Goal: Task Accomplishment & Management: Complete application form

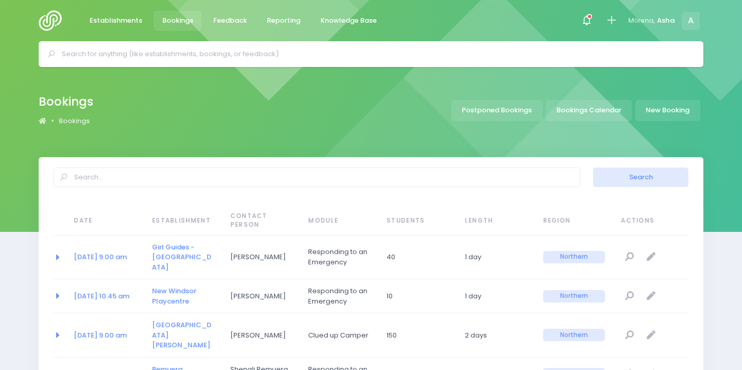
select select "20"
click at [135, 23] on span "Establishments" at bounding box center [116, 20] width 53 height 10
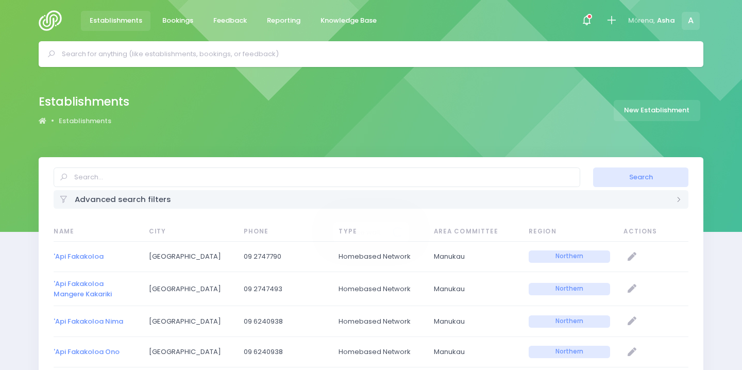
select select "20"
click at [140, 53] on input "text" at bounding box center [375, 53] width 627 height 15
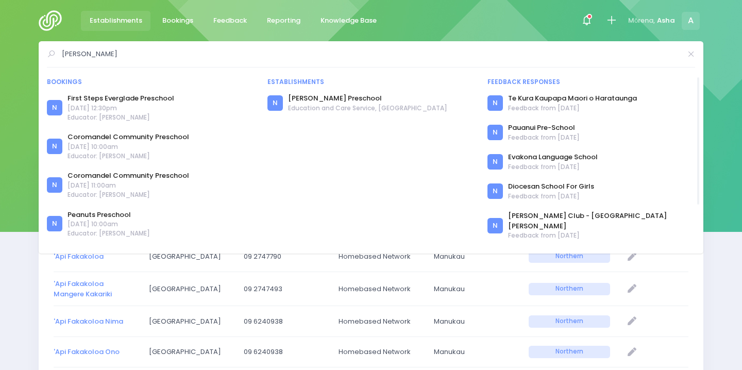
type input "kelly"
click at [278, 99] on div "N" at bounding box center [275, 102] width 15 height 15
click at [298, 95] on link "[PERSON_NAME] Preschool" at bounding box center [367, 98] width 159 height 10
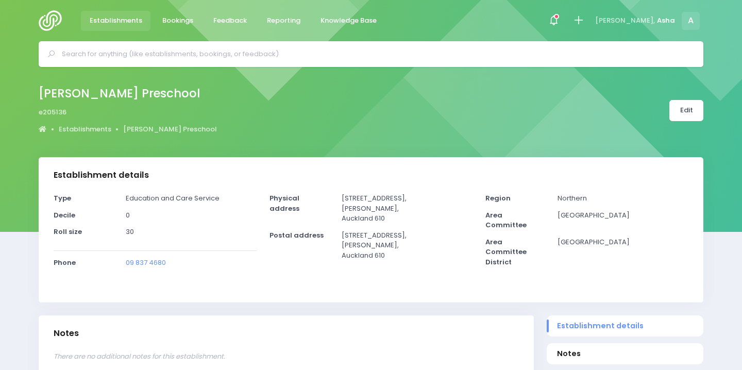
select select "5"
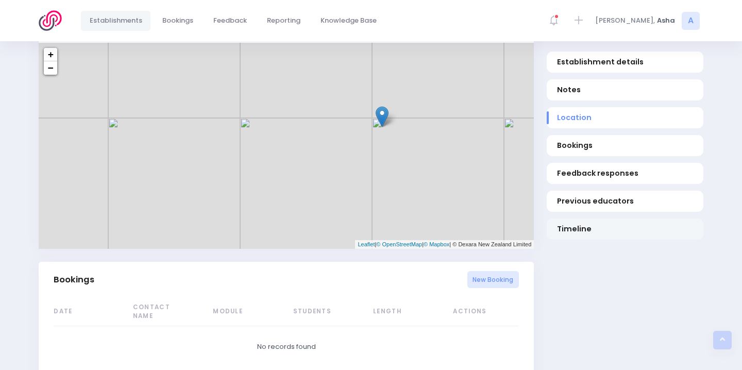
scroll to position [393, 0]
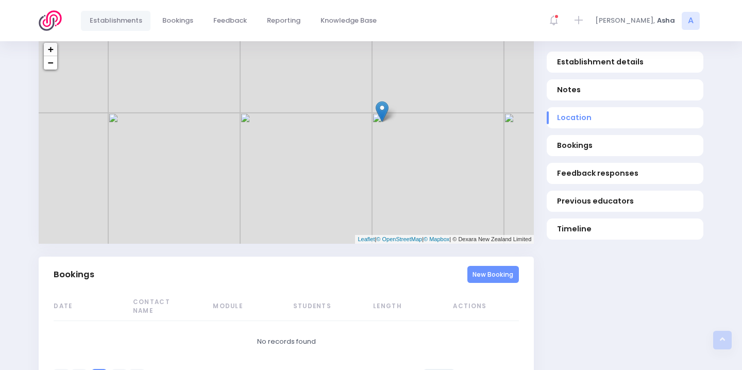
click at [497, 274] on link "New Booking" at bounding box center [494, 274] width 52 height 17
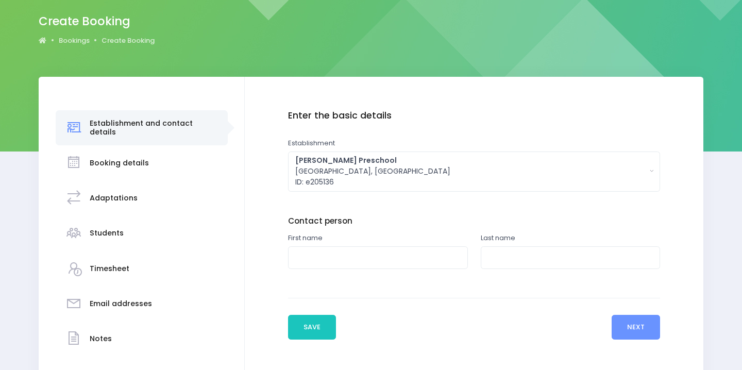
scroll to position [147, 0]
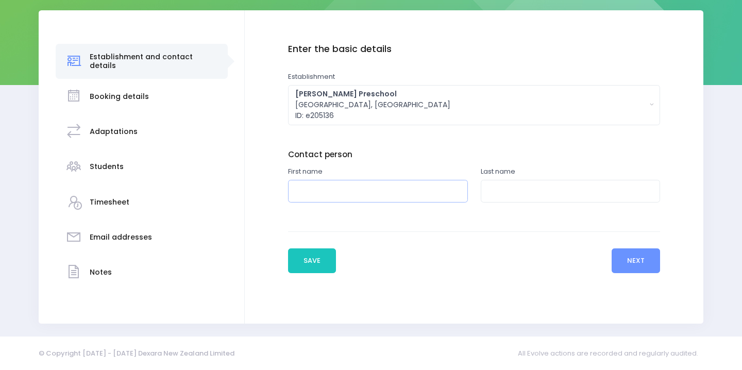
click at [320, 180] on input "text" at bounding box center [378, 191] width 180 height 23
type input "Farhana"
click at [526, 180] on input "text" at bounding box center [571, 191] width 180 height 23
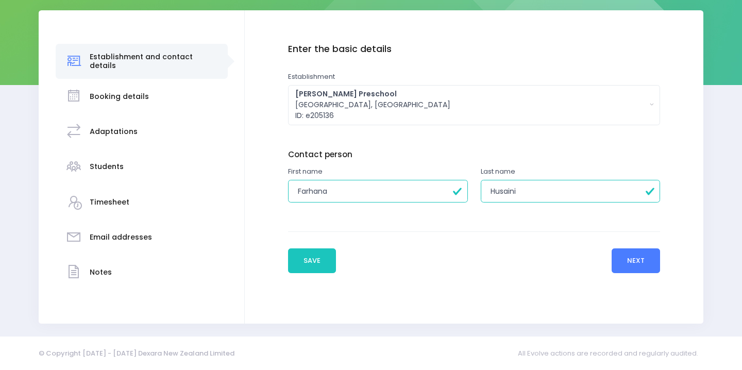
type input "Husaini"
click at [646, 260] on button "Next" at bounding box center [636, 260] width 49 height 25
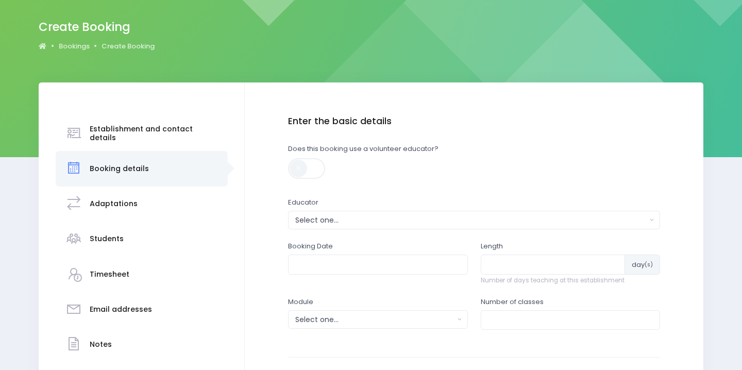
scroll to position [163, 0]
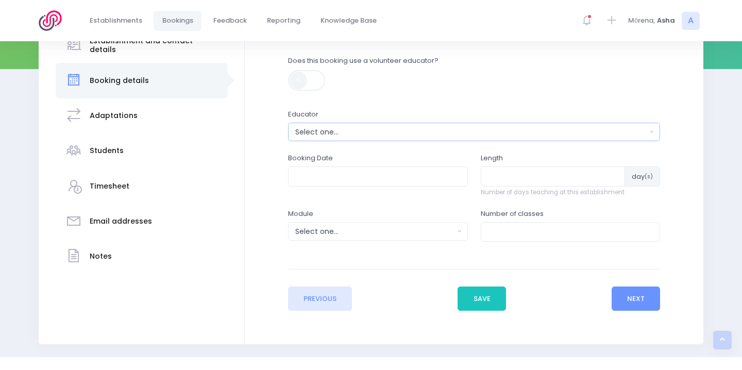
click at [383, 140] on button "Select one..." at bounding box center [474, 132] width 373 height 19
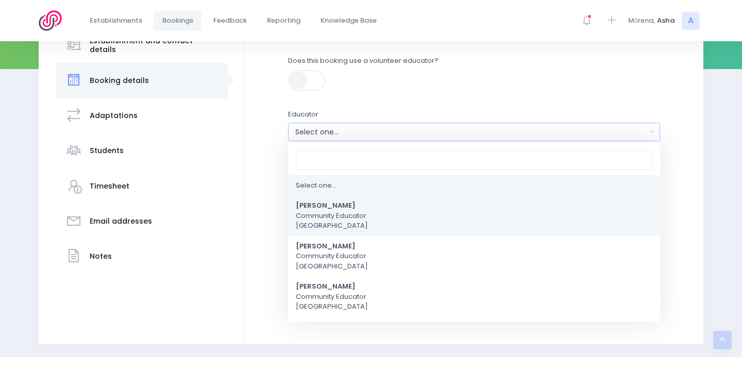
click at [356, 209] on strong "[PERSON_NAME]" at bounding box center [326, 206] width 60 height 10
select select "321315"
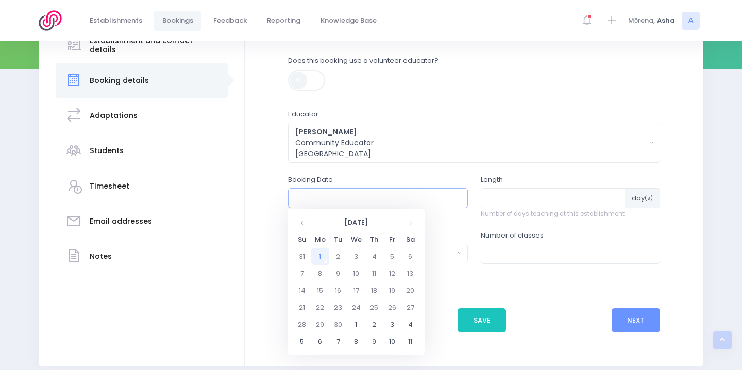
click at [347, 195] on input "text" at bounding box center [378, 198] width 180 height 20
click at [341, 332] on td "30" at bounding box center [338, 324] width 18 height 17
click at [342, 302] on span "2" at bounding box center [346, 301] width 18 height 13
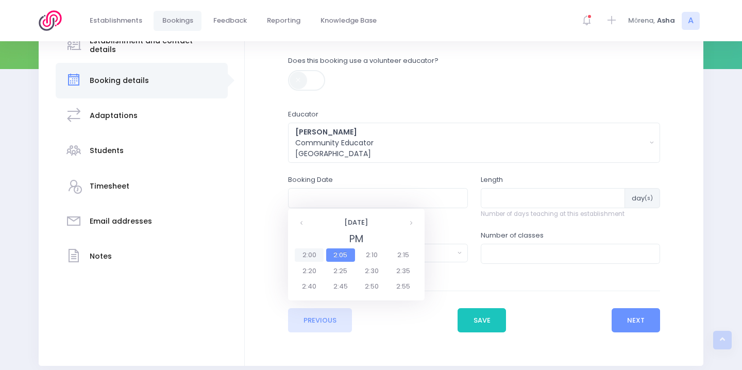
click at [311, 254] on span "2:00" at bounding box center [309, 254] width 29 height 13
type input "30/09/2025 02:00 PM"
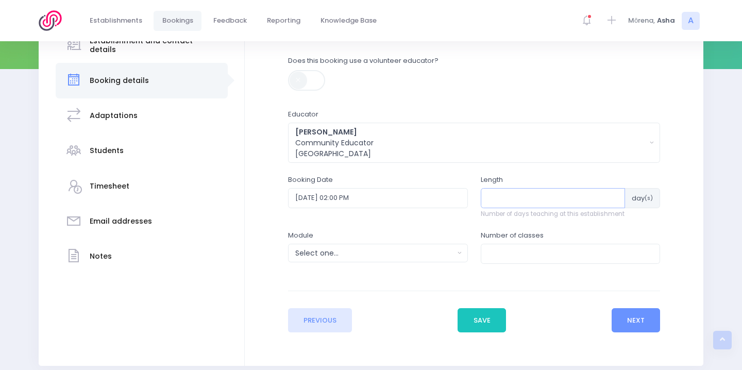
click at [513, 197] on input "number" at bounding box center [553, 198] width 145 height 20
type input "1"
click at [431, 251] on div "Select one..." at bounding box center [374, 253] width 159 height 11
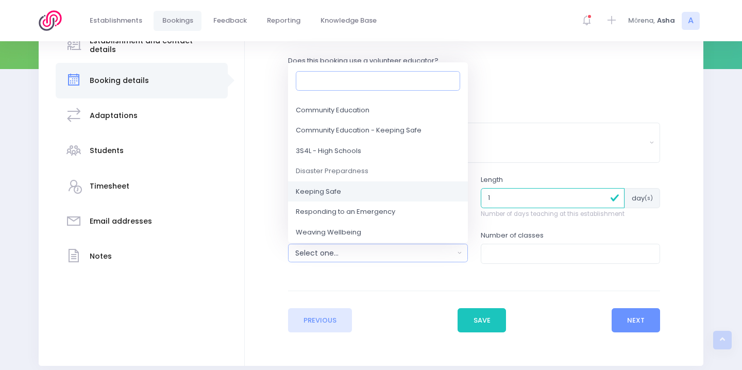
scroll to position [53, 0]
click at [391, 210] on span "Responding to an Emergency" at bounding box center [345, 212] width 99 height 10
select select "Responding to an Emergency"
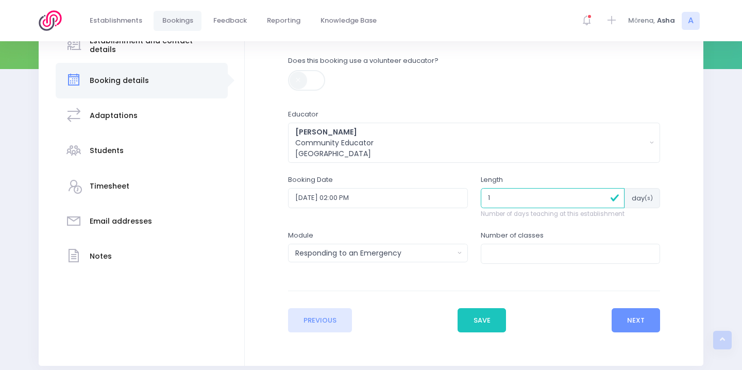
click at [507, 243] on div "Number of classes" at bounding box center [571, 246] width 180 height 33
click at [507, 249] on input "number" at bounding box center [571, 254] width 180 height 20
type input "1"
click at [644, 323] on button "Next" at bounding box center [636, 320] width 49 height 25
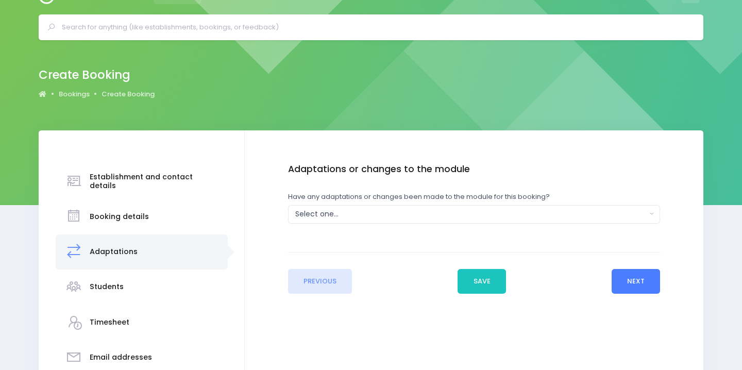
scroll to position [0, 0]
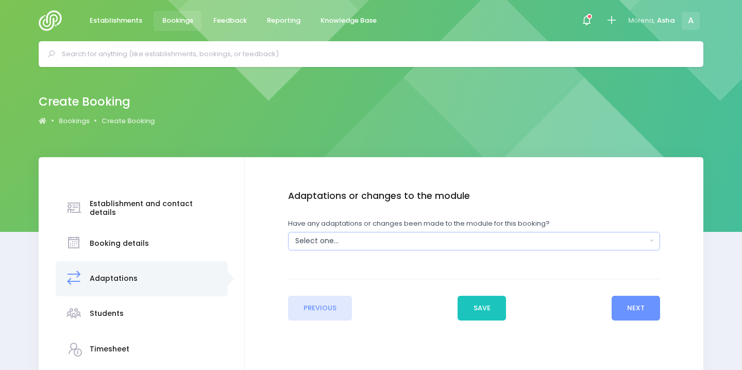
click at [497, 239] on div "Select one..." at bounding box center [471, 241] width 352 height 11
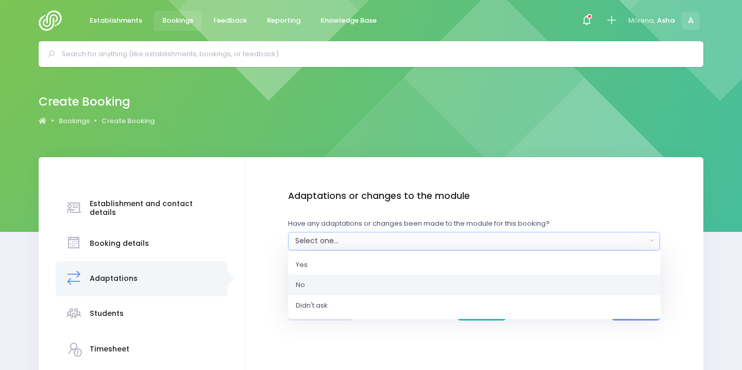
click at [498, 278] on link "No" at bounding box center [474, 285] width 373 height 21
select select "No"
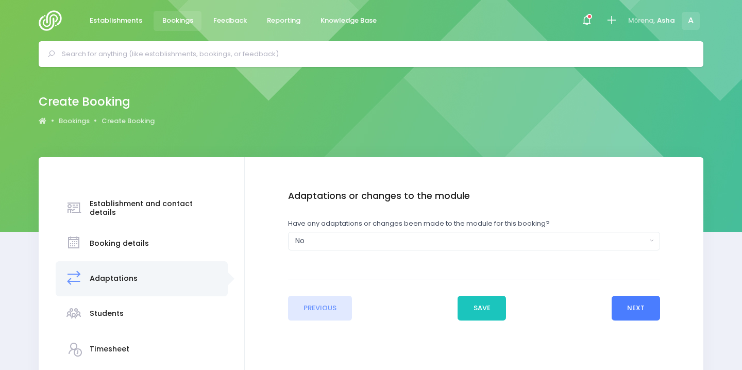
click at [614, 305] on button "Next" at bounding box center [636, 308] width 49 height 25
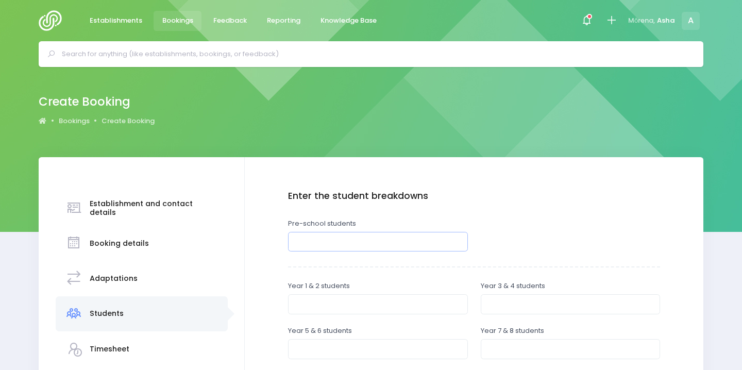
click at [349, 239] on input "number" at bounding box center [378, 242] width 180 height 20
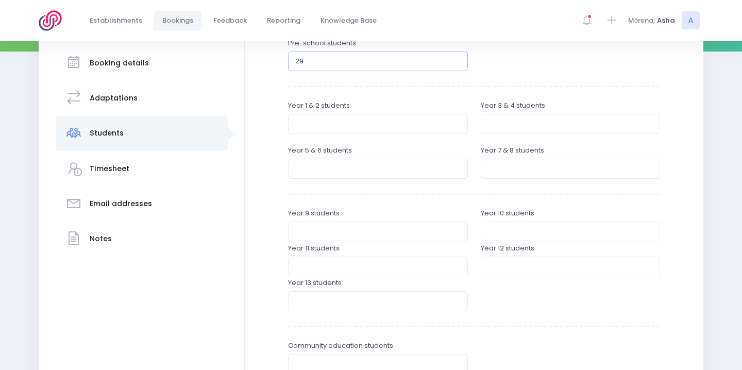
scroll to position [334, 0]
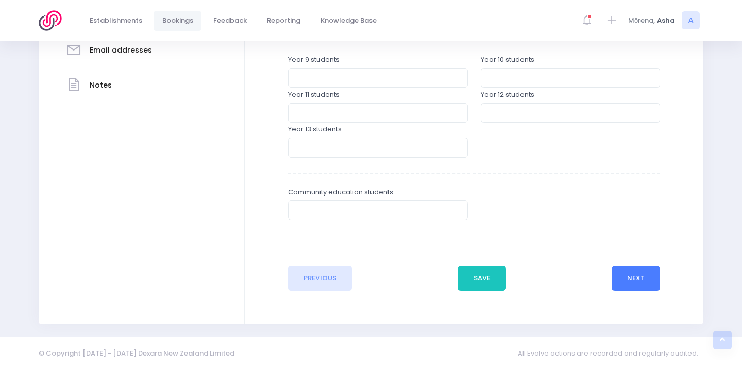
type input "29"
click at [652, 268] on button "Next" at bounding box center [636, 278] width 49 height 25
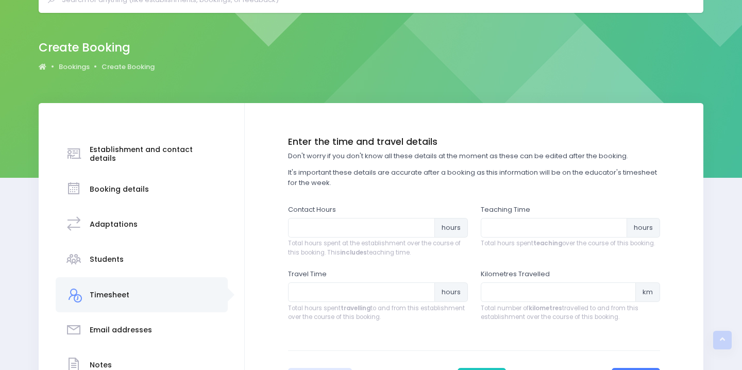
scroll to position [0, 0]
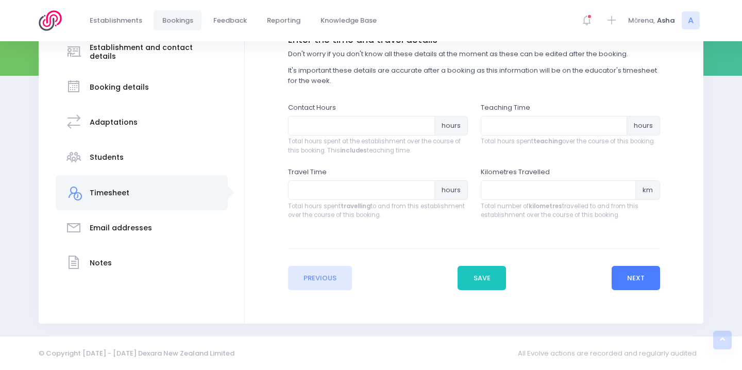
click at [642, 281] on button "Next" at bounding box center [636, 278] width 49 height 25
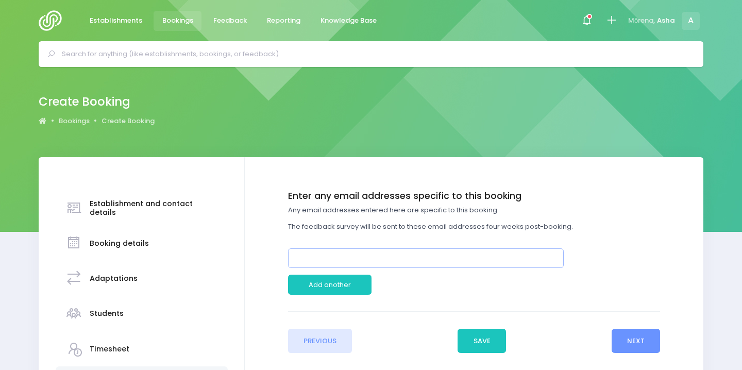
click at [394, 257] on input "email" at bounding box center [426, 258] width 276 height 20
paste input "learningstarspreschool@outlook.com"
type input "learningstarspreschool@outlook.com"
click at [630, 342] on button "Next" at bounding box center [636, 341] width 49 height 25
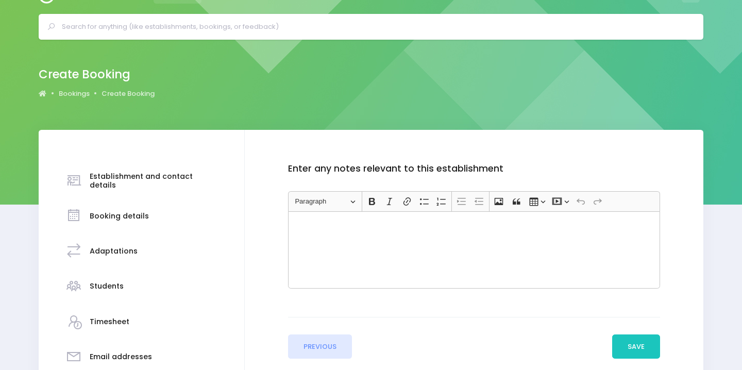
scroll to position [28, 0]
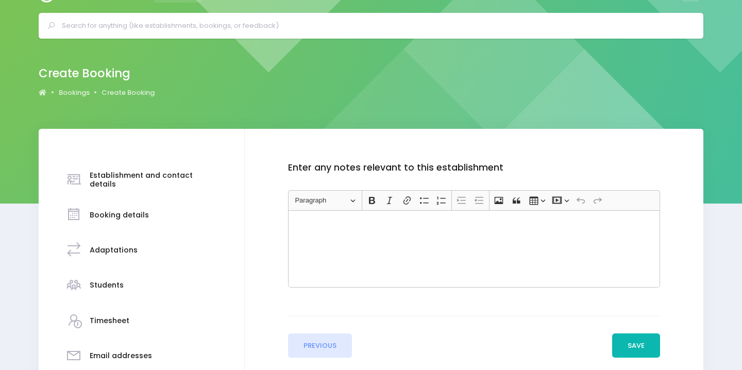
click at [629, 347] on button "Save" at bounding box center [636, 345] width 48 height 25
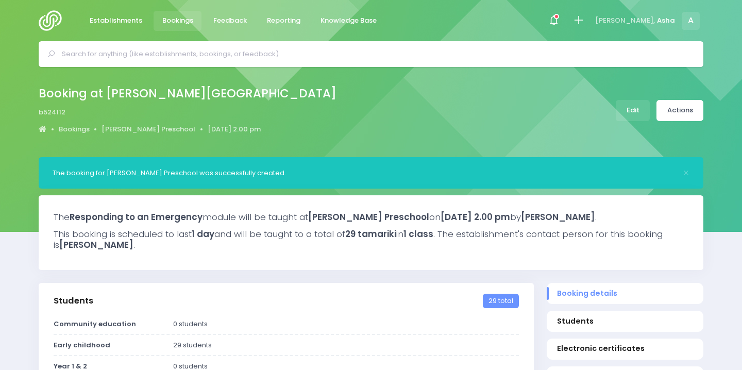
select select "5"
click at [680, 110] on link "Actions" at bounding box center [680, 110] width 47 height 21
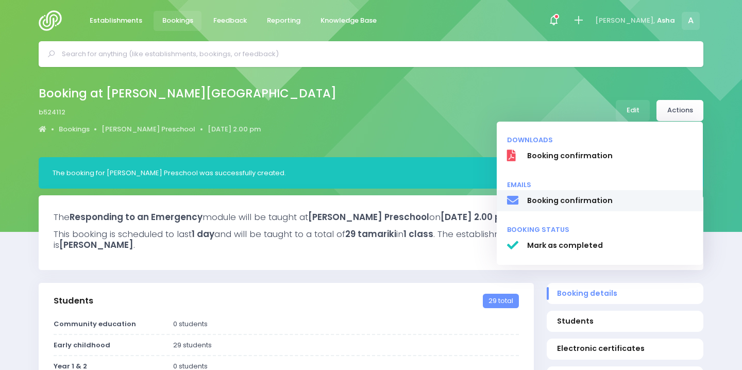
click at [602, 202] on span "Booking confirmation" at bounding box center [610, 200] width 166 height 11
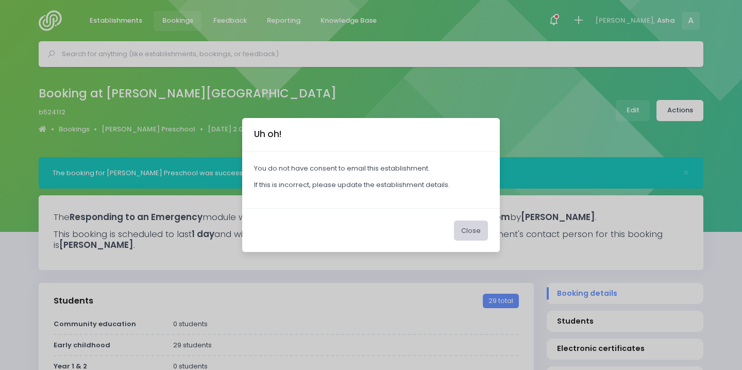
click at [471, 233] on button "Close" at bounding box center [471, 231] width 34 height 20
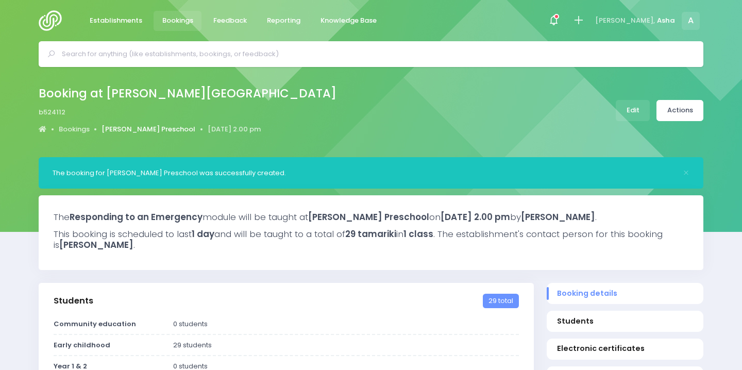
click at [110, 131] on link "[PERSON_NAME] Preschool" at bounding box center [149, 129] width 94 height 10
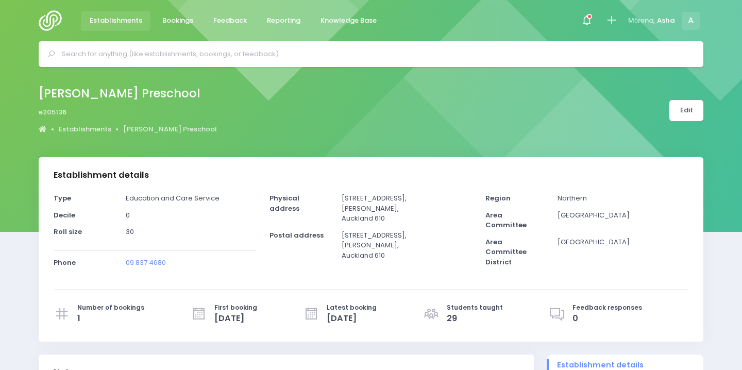
select select "5"
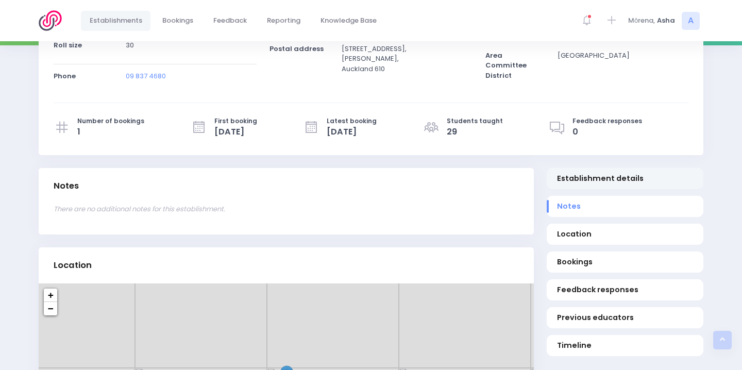
click at [580, 176] on span "Establishment details" at bounding box center [625, 178] width 137 height 11
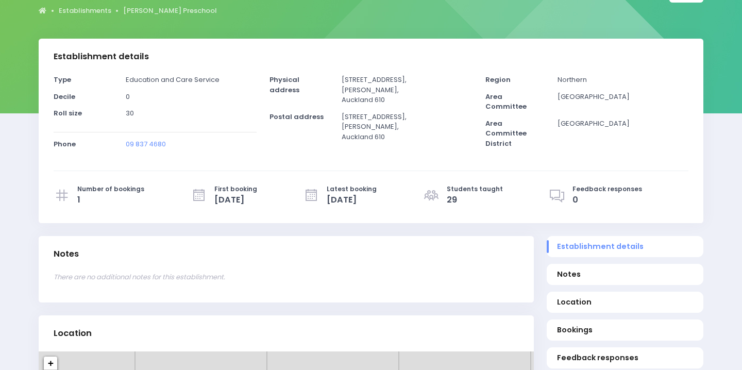
scroll to position [106, 0]
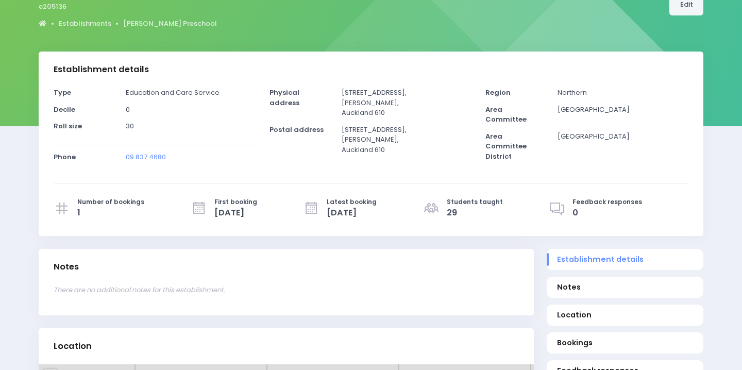
click at [679, 4] on link "Edit" at bounding box center [687, 4] width 34 height 21
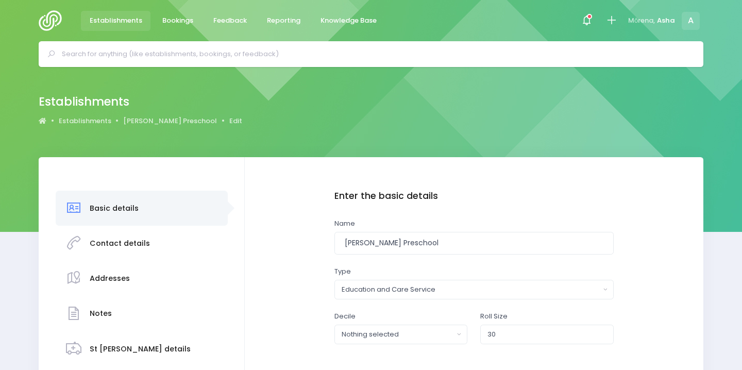
click at [157, 238] on div "Contact details" at bounding box center [141, 243] width 152 height 25
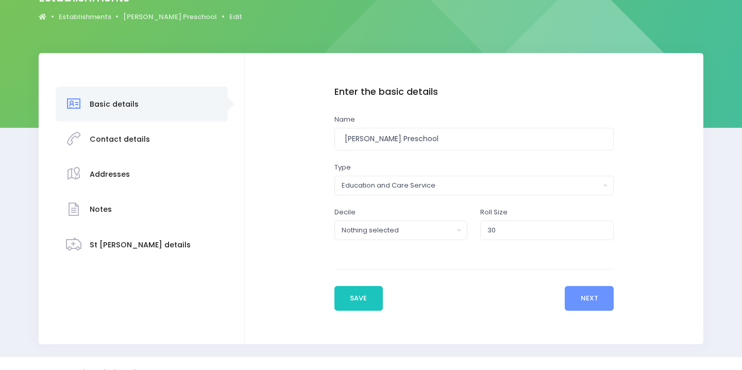
scroll to position [124, 0]
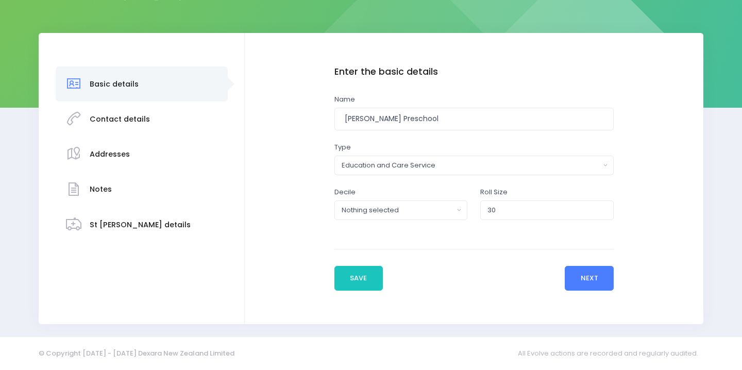
click at [605, 288] on button "Next" at bounding box center [589, 278] width 49 height 25
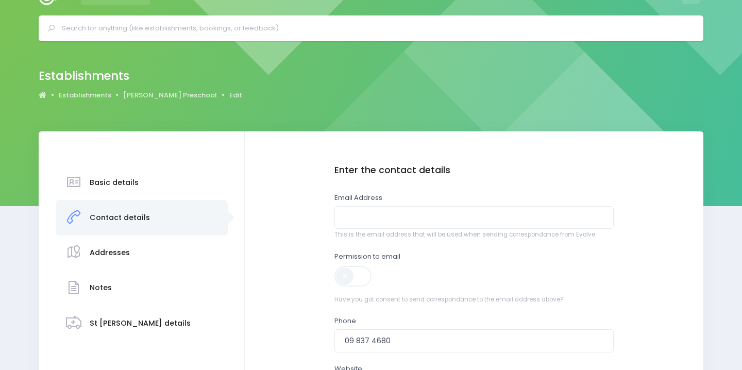
scroll to position [38, 0]
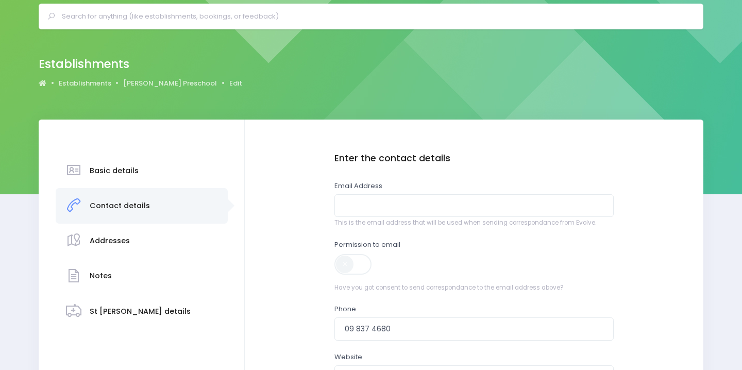
click at [344, 256] on span at bounding box center [354, 264] width 39 height 21
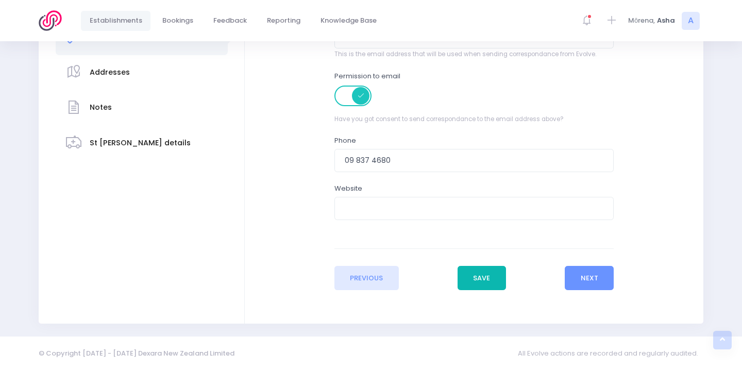
click at [476, 278] on button "Save" at bounding box center [482, 278] width 48 height 25
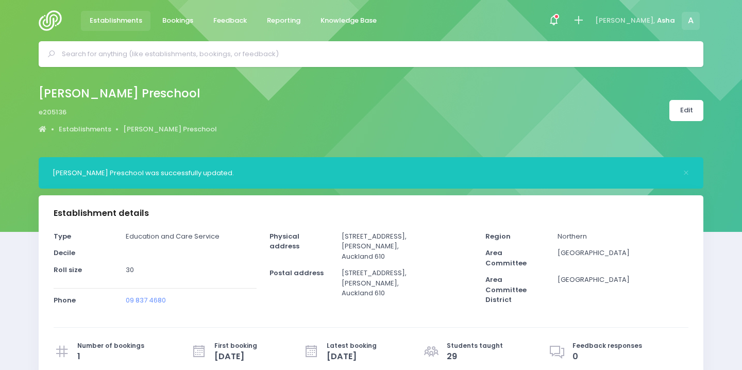
select select "5"
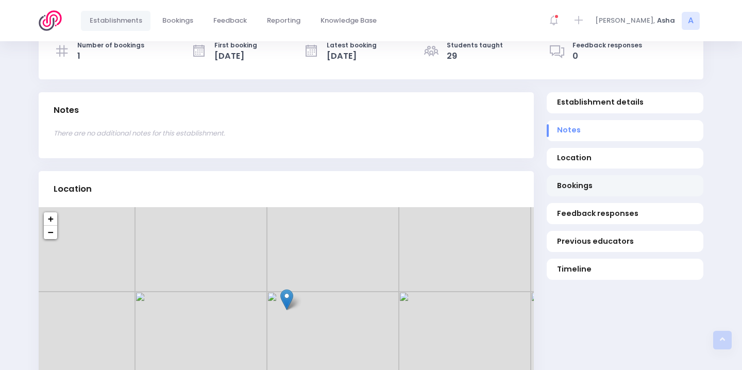
click at [585, 180] on span "Bookings" at bounding box center [625, 185] width 137 height 11
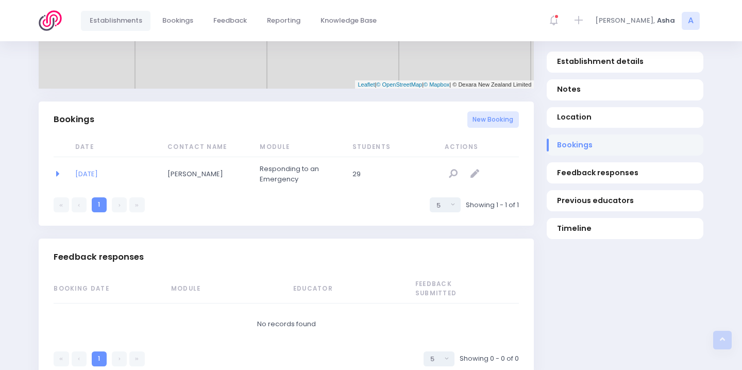
scroll to position [675, 0]
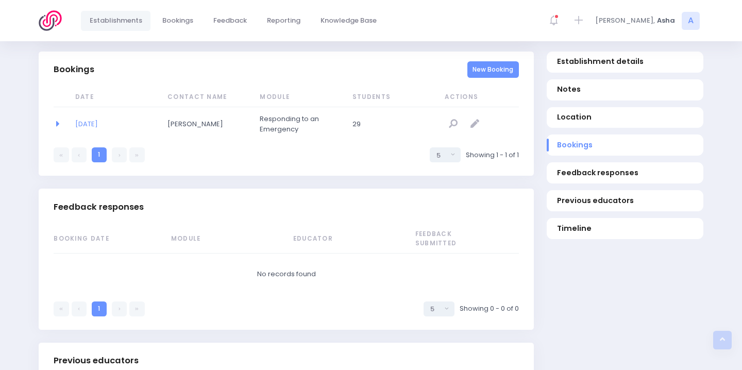
click at [494, 73] on link "New Booking" at bounding box center [494, 69] width 52 height 17
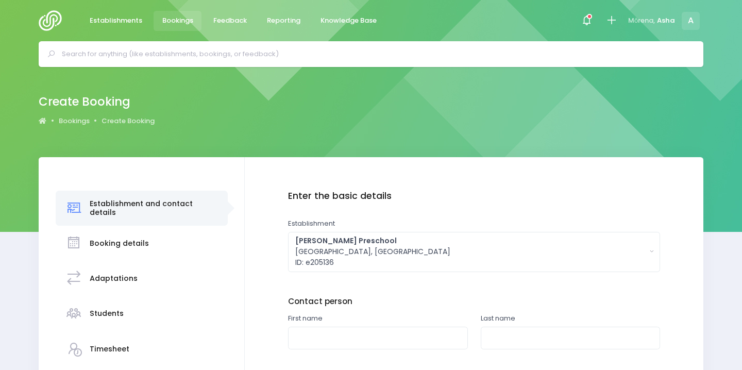
scroll to position [92, 0]
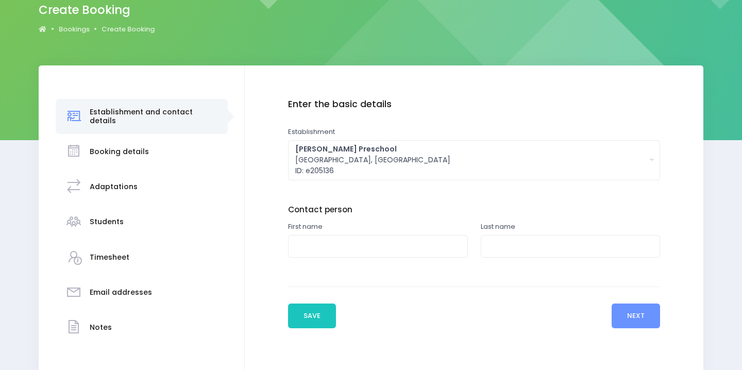
click at [131, 289] on h3 "Email addresses" at bounding box center [121, 292] width 62 height 9
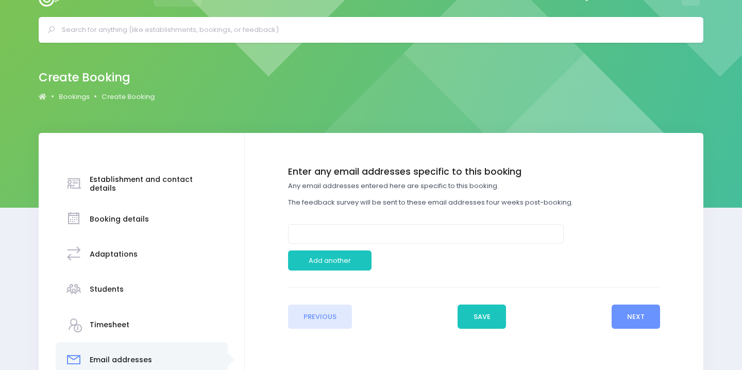
scroll to position [117, 0]
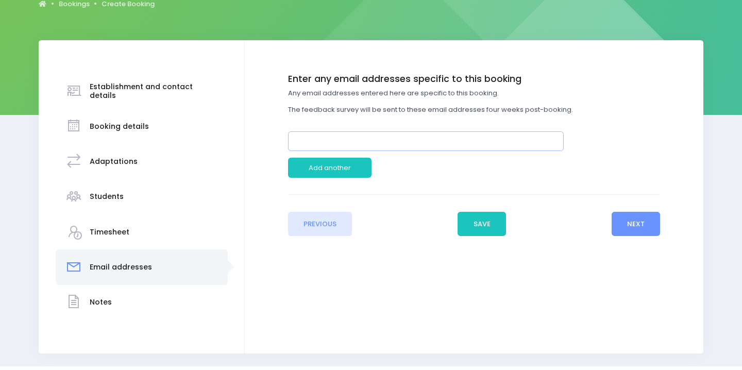
click at [457, 142] on input "email" at bounding box center [426, 141] width 276 height 20
paste input "learningstarspreschool@outlook.com"
type input "learningstarspreschool@outlook.com"
click at [645, 219] on button "Next" at bounding box center [636, 224] width 49 height 25
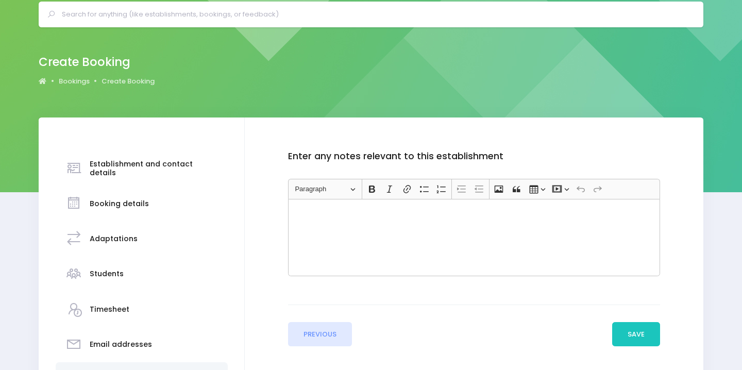
scroll to position [52, 0]
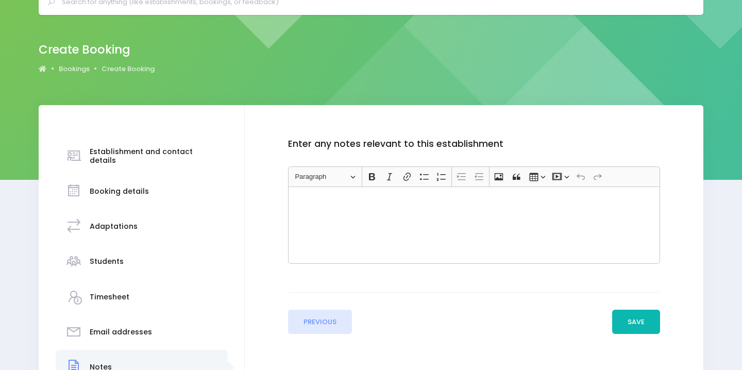
click at [632, 321] on button "Save" at bounding box center [636, 322] width 48 height 25
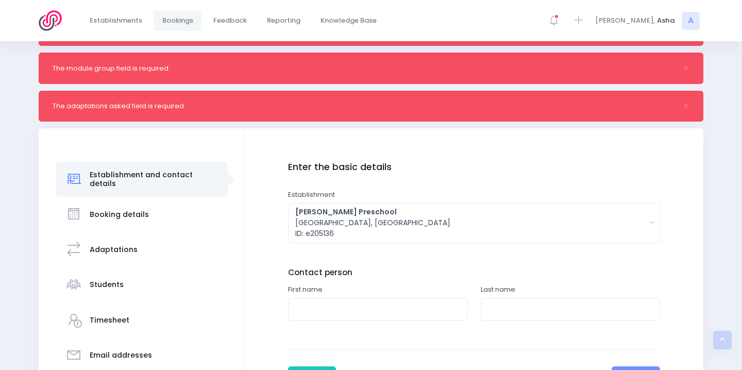
scroll to position [156, 0]
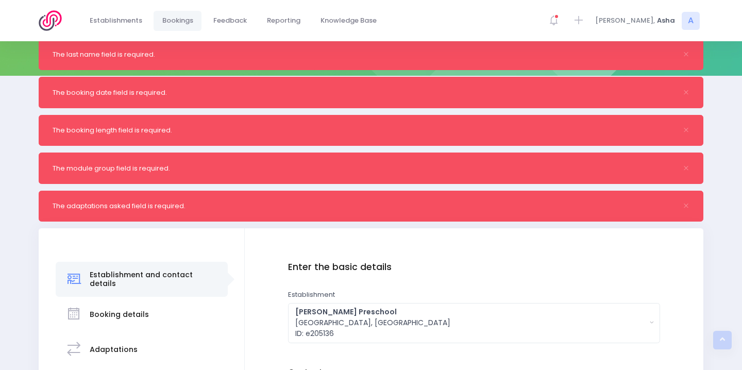
click at [167, 28] on link "Bookings" at bounding box center [178, 21] width 48 height 20
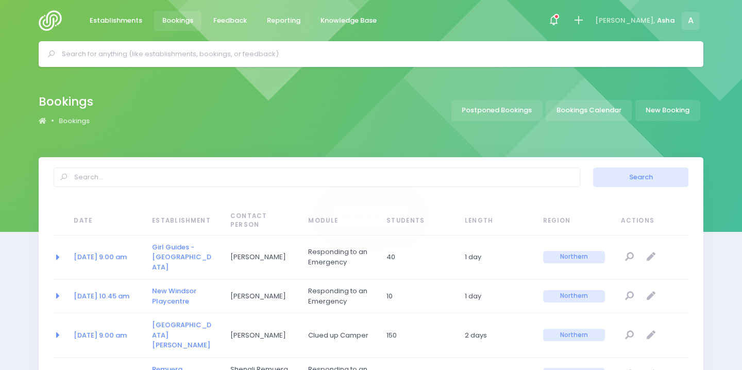
select select "20"
click at [143, 57] on input "text" at bounding box center [375, 53] width 627 height 15
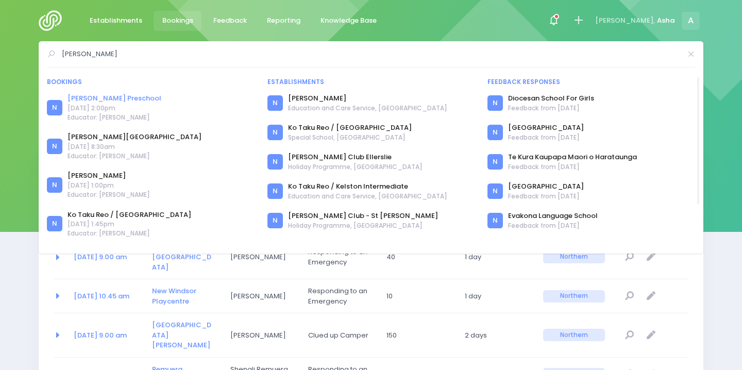
type input "[PERSON_NAME]"
click at [110, 94] on link "[PERSON_NAME] Preschool" at bounding box center [115, 98] width 94 height 10
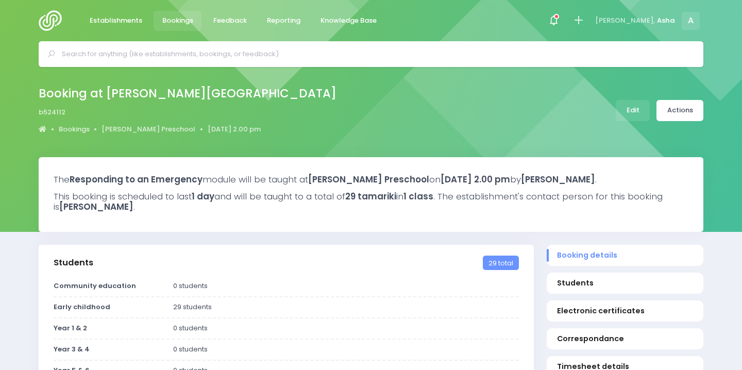
select select "5"
click at [696, 104] on link "Actions" at bounding box center [680, 110] width 47 height 21
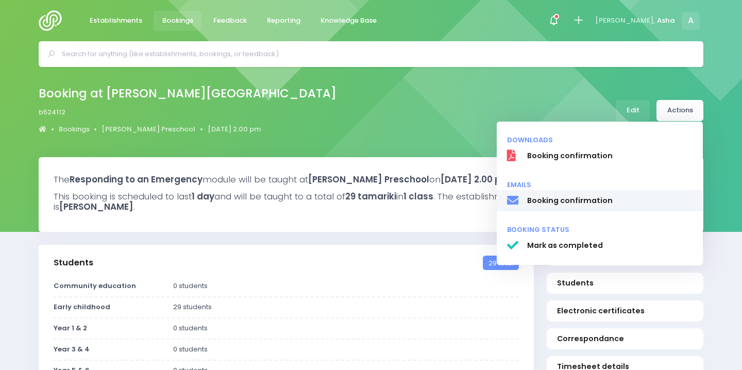
click at [624, 197] on span "Booking confirmation" at bounding box center [610, 200] width 166 height 11
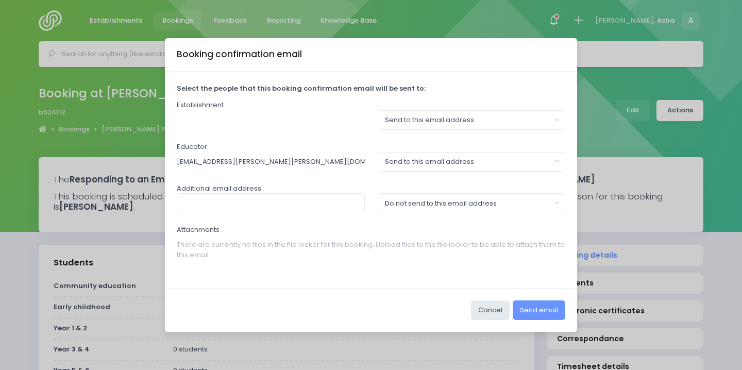
click at [318, 187] on div "Additional email address Send to this email address Do not send to this email a…" at bounding box center [371, 198] width 389 height 30
click at [311, 206] on input "text" at bounding box center [271, 203] width 188 height 20
paste input "learningstarspreschool@outlook.com"
type input "learningstarspreschool@outlook.com"
click at [448, 204] on div "Do not send to this email address" at bounding box center [468, 203] width 167 height 10
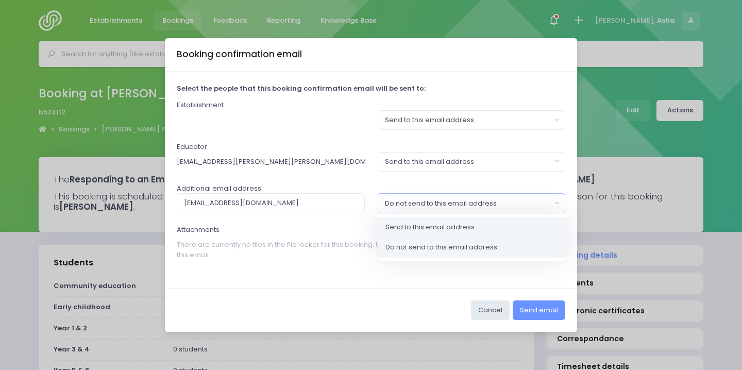
click at [448, 225] on span "Send to this email address" at bounding box center [430, 227] width 89 height 10
select select "send"
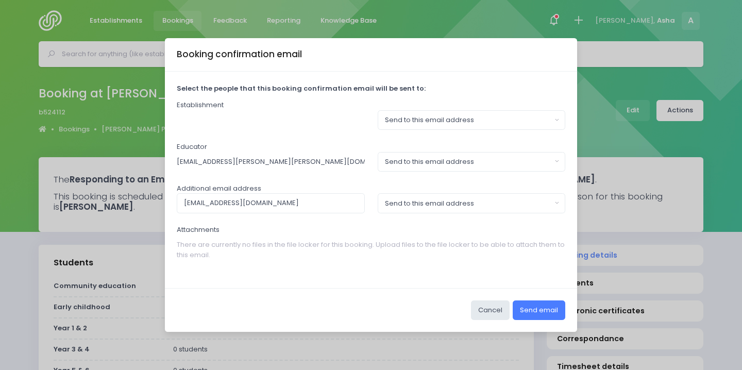
click at [545, 320] on button "Send email" at bounding box center [539, 311] width 53 height 20
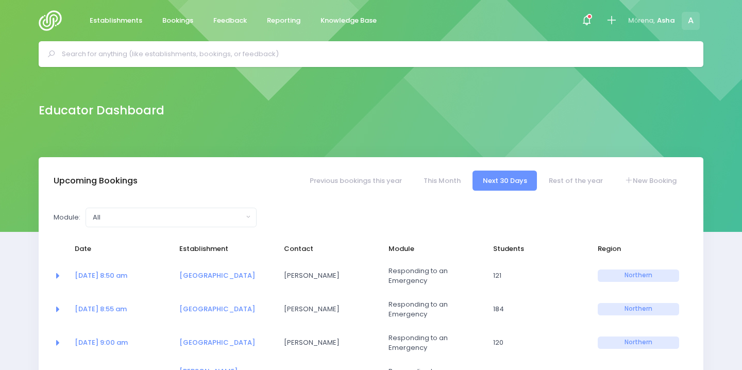
select select "5"
click at [196, 68] on div "Educator Dashboard" at bounding box center [371, 112] width 742 height 90
click at [193, 61] on input "text" at bounding box center [375, 53] width 627 height 15
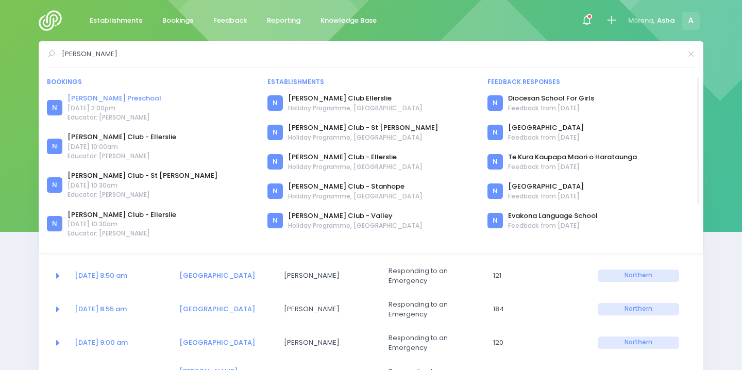
type input "[PERSON_NAME]"
click at [112, 96] on link "[PERSON_NAME] Preschool" at bounding box center [115, 98] width 94 height 10
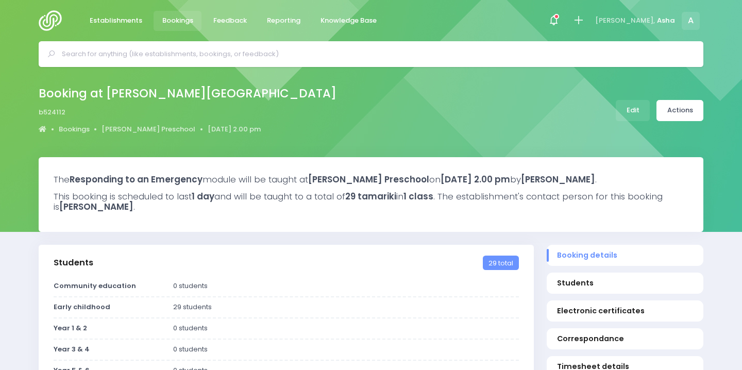
select select "5"
click at [673, 112] on link "Actions" at bounding box center [680, 110] width 47 height 21
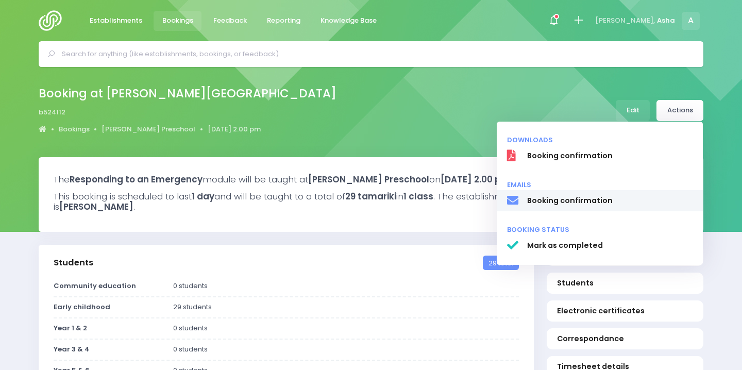
click at [597, 199] on span "Booking confirmation" at bounding box center [610, 200] width 166 height 11
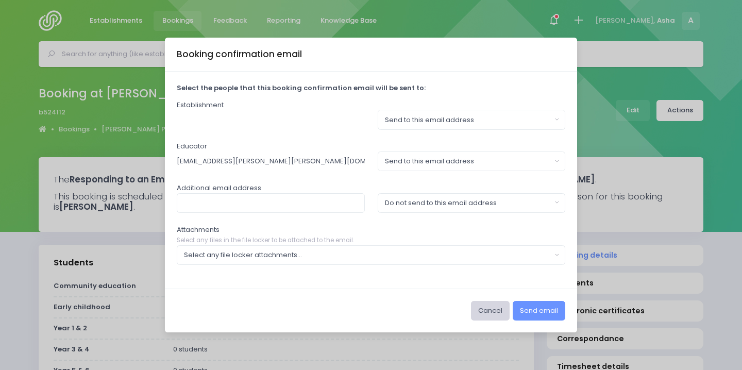
click at [476, 306] on button "Cancel" at bounding box center [490, 311] width 39 height 20
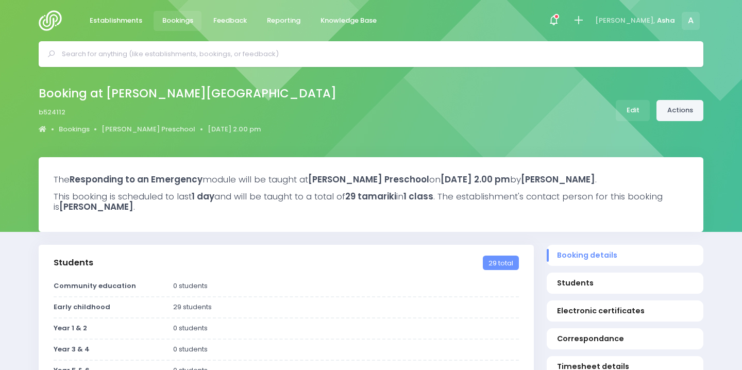
click at [669, 120] on link "Actions" at bounding box center [680, 110] width 47 height 21
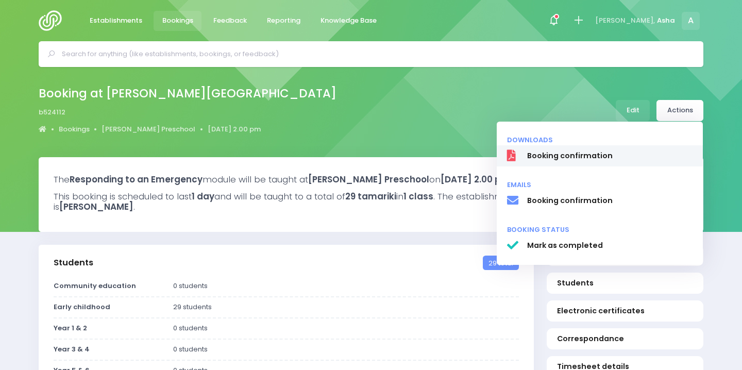
click at [631, 154] on span "Booking confirmation" at bounding box center [610, 156] width 166 height 11
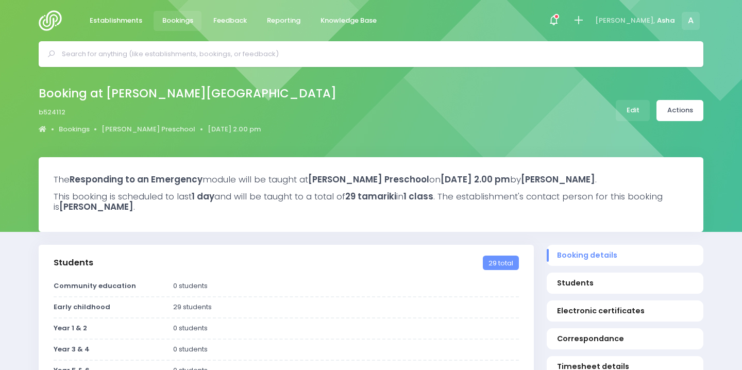
click at [293, 55] on input "text" at bounding box center [375, 53] width 627 height 15
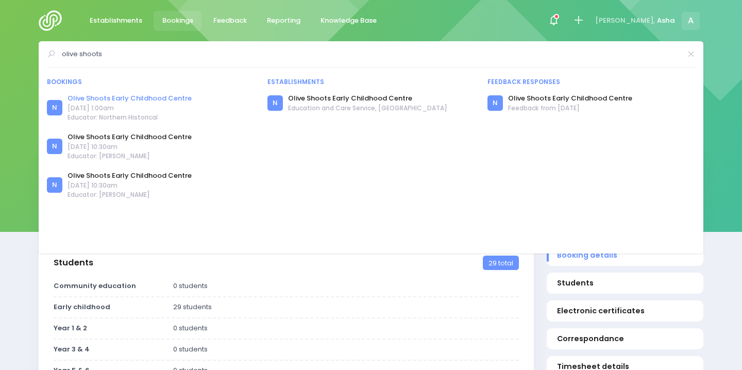
type input "olive shoots"
click at [146, 97] on link "Olive Shoots Early Childhood Centre" at bounding box center [130, 98] width 124 height 10
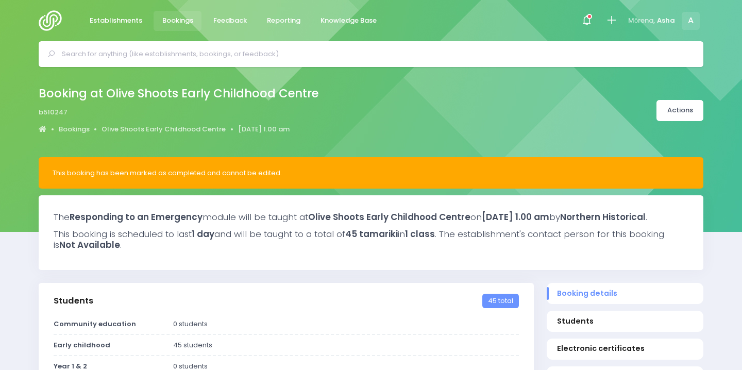
select select "5"
click at [149, 128] on link "Olive Shoots Early Childhood Centre" at bounding box center [164, 129] width 124 height 10
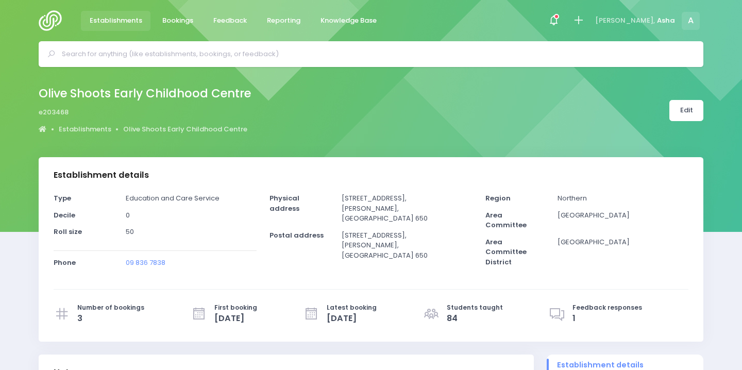
select select "5"
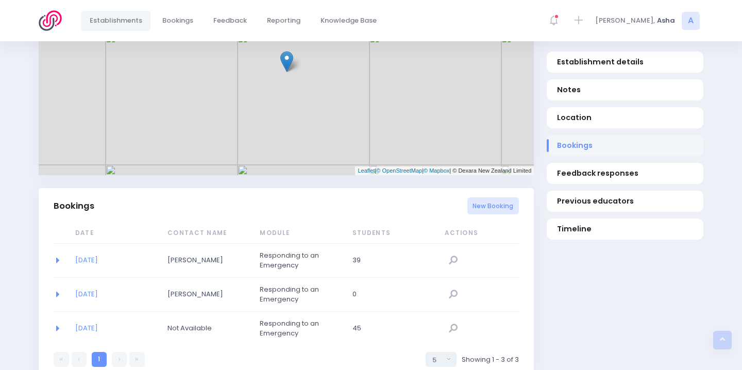
scroll to position [315, 0]
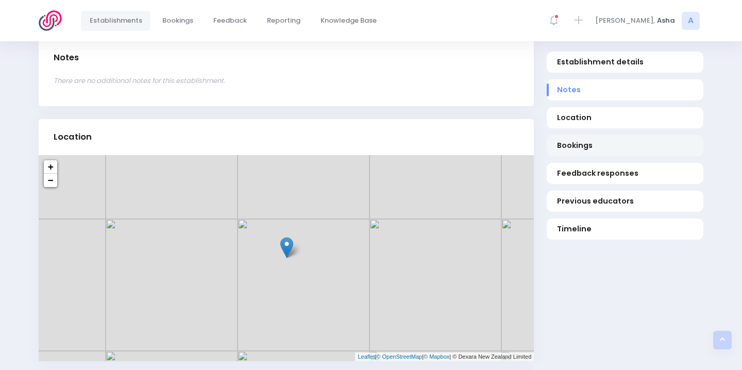
click at [558, 148] on span "Bookings" at bounding box center [625, 145] width 137 height 11
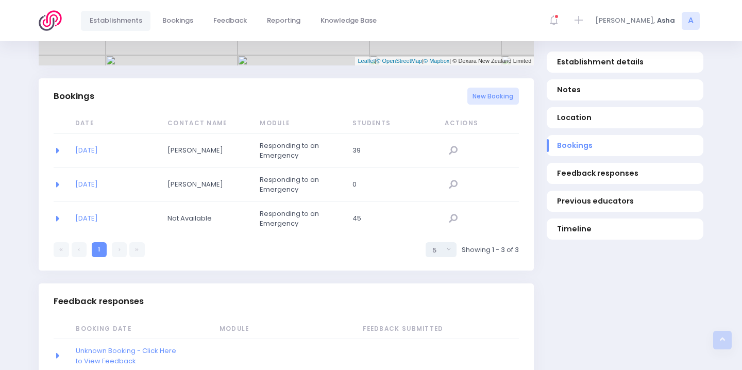
scroll to position [637, 0]
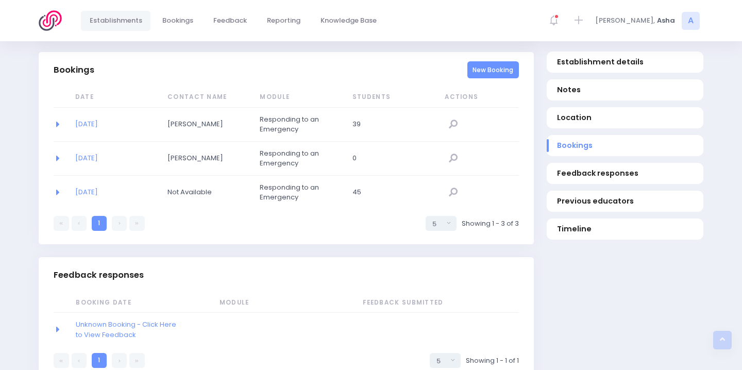
click at [493, 74] on link "New Booking" at bounding box center [494, 69] width 52 height 17
click at [477, 70] on link "New Booking" at bounding box center [494, 69] width 52 height 17
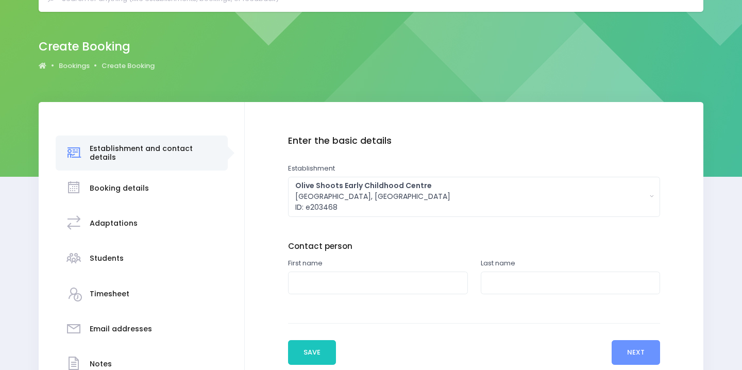
scroll to position [147, 0]
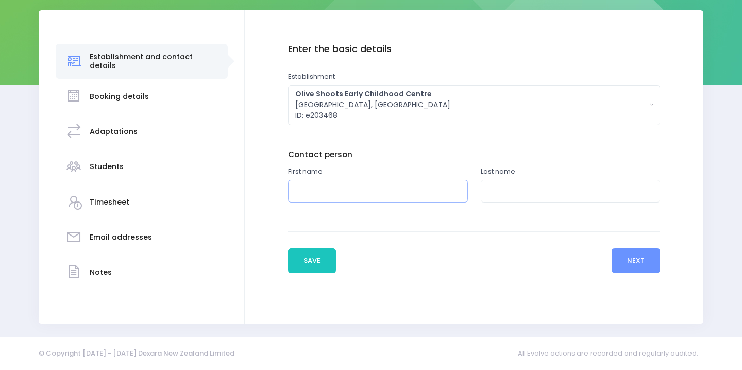
click at [322, 198] on input "text" at bounding box center [378, 191] width 180 height 23
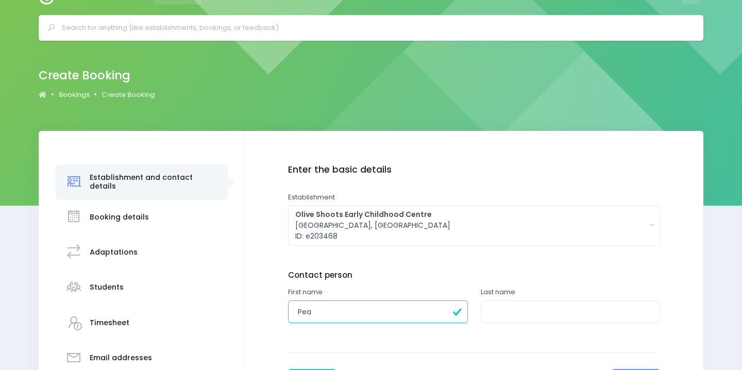
scroll to position [23, 0]
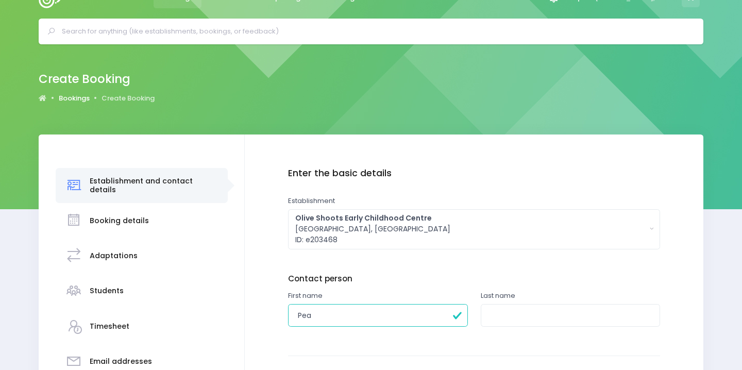
type input "Pea"
click at [77, 98] on link "Bookings" at bounding box center [74, 98] width 31 height 10
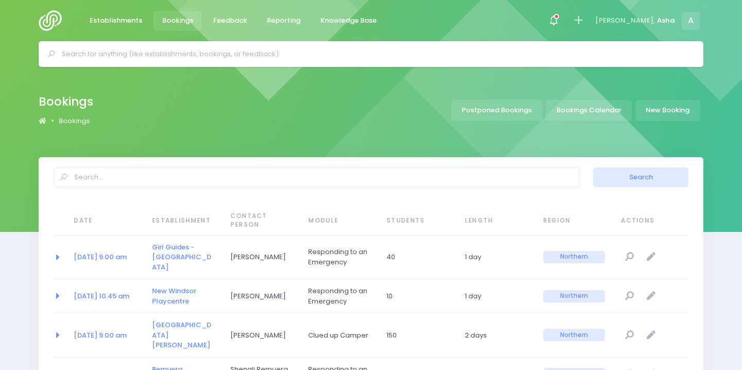
select select "20"
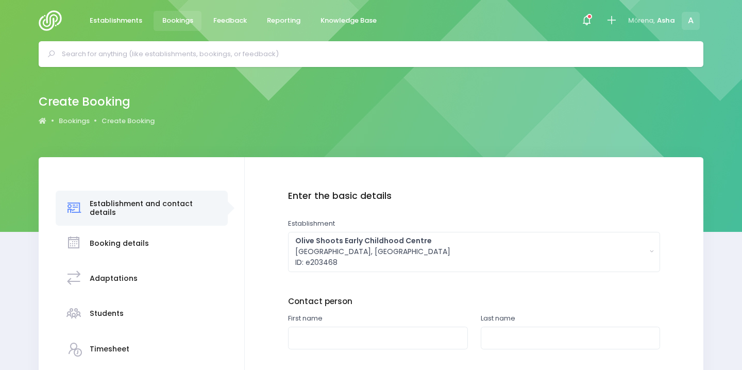
scroll to position [142, 0]
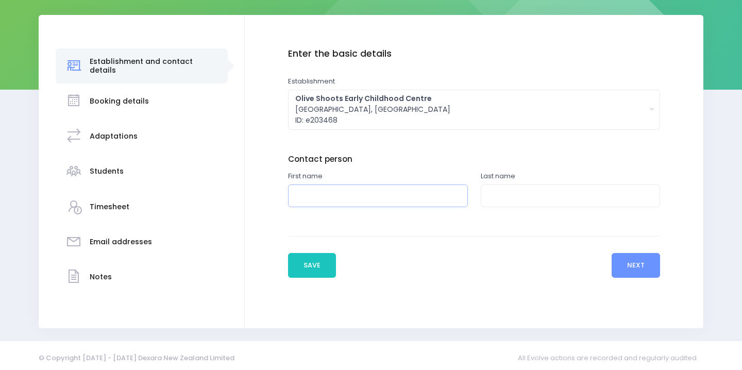
click at [340, 193] on input "text" at bounding box center [378, 196] width 180 height 23
type input "Pearl"
click at [528, 197] on input "text" at bounding box center [571, 196] width 180 height 23
type input "Thorp"
click at [621, 249] on div "Previous Save Next" at bounding box center [474, 257] width 373 height 42
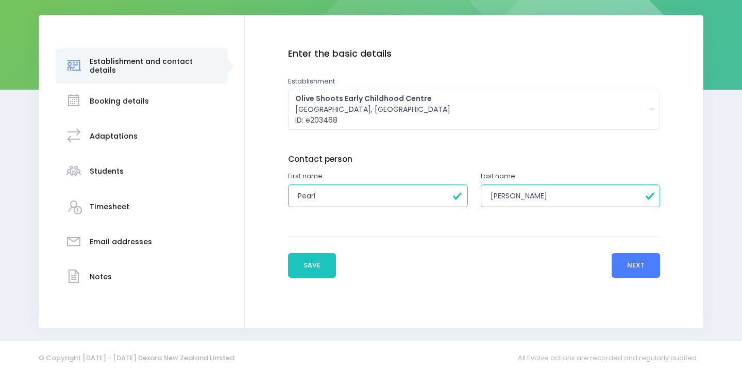
click at [623, 263] on button "Next" at bounding box center [636, 265] width 49 height 25
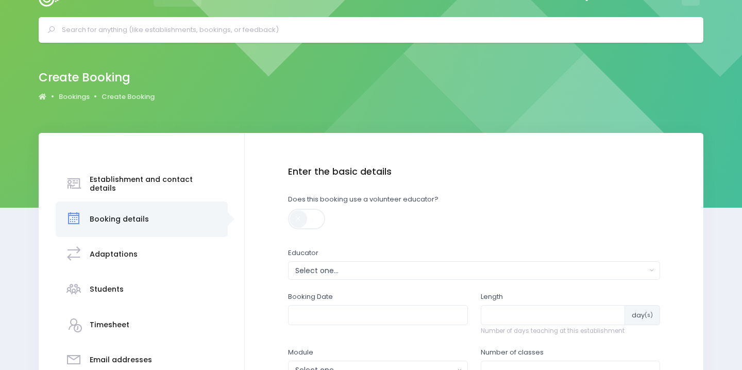
scroll to position [112, 0]
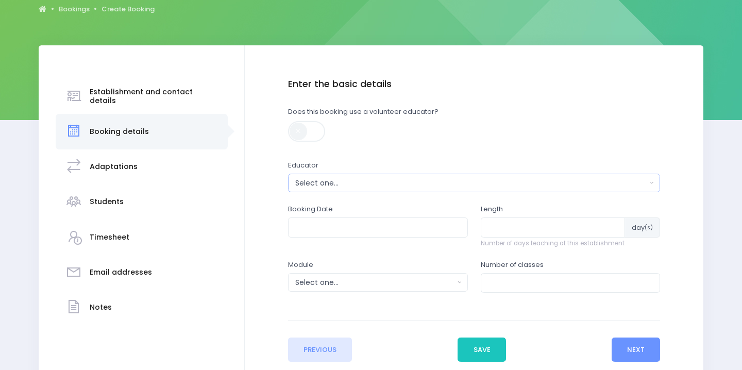
click at [448, 188] on div "Select one..." at bounding box center [471, 183] width 352 height 11
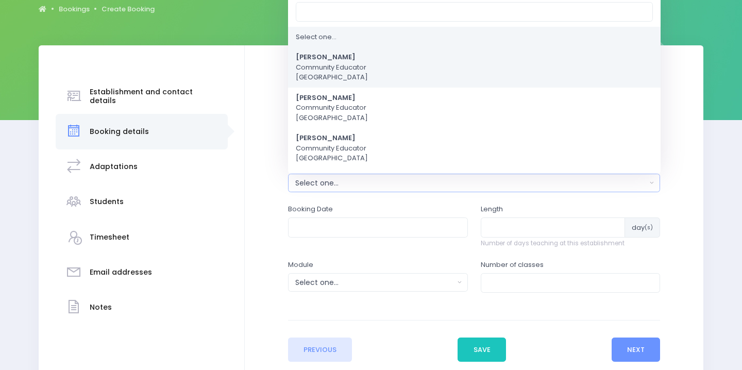
click at [393, 74] on link "Asha Bogdanowicz Community Educator Northern Region" at bounding box center [474, 67] width 373 height 41
select select "321315"
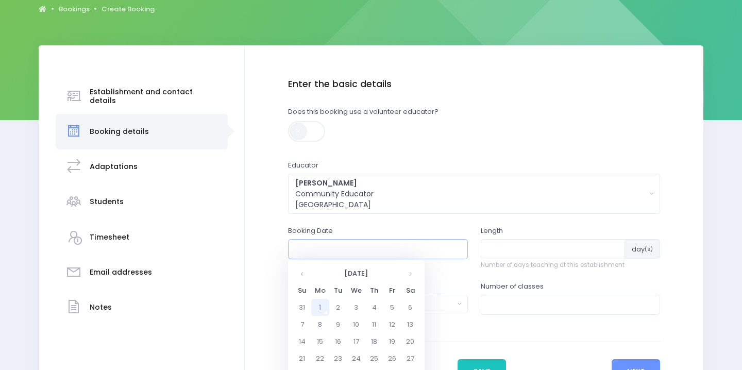
click at [385, 247] on input "text" at bounding box center [378, 249] width 180 height 20
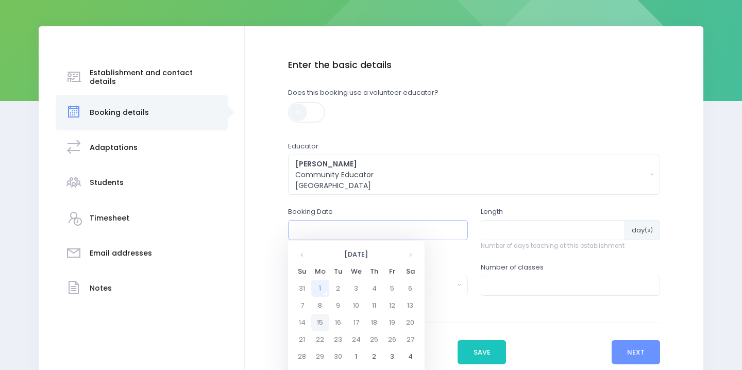
scroll to position [161, 0]
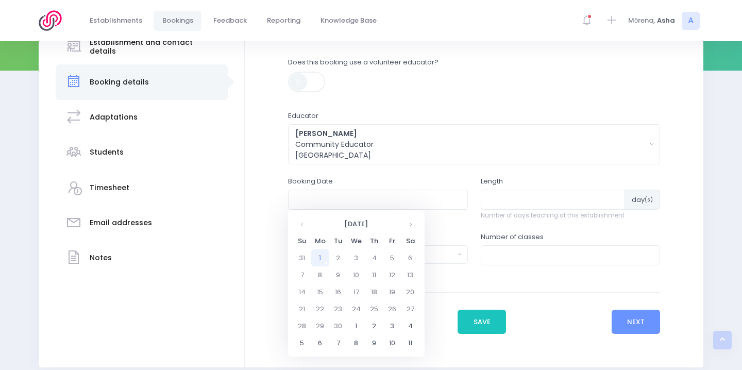
click at [332, 328] on td "30" at bounding box center [338, 326] width 18 height 17
click at [302, 308] on span "12" at bounding box center [304, 303] width 18 height 13
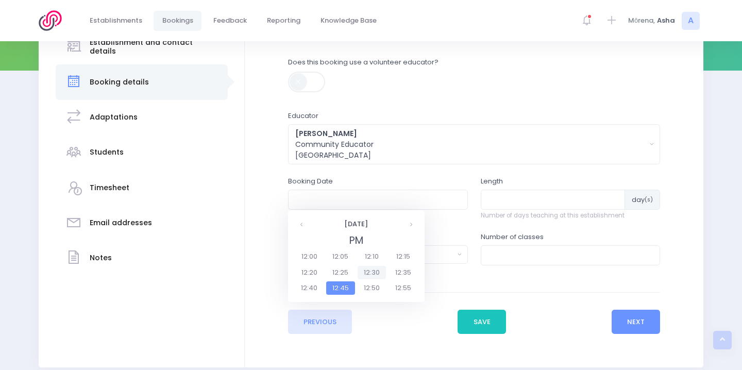
click at [370, 276] on span "12:30" at bounding box center [372, 272] width 29 height 13
type input "30/09/2025 12:30 PM"
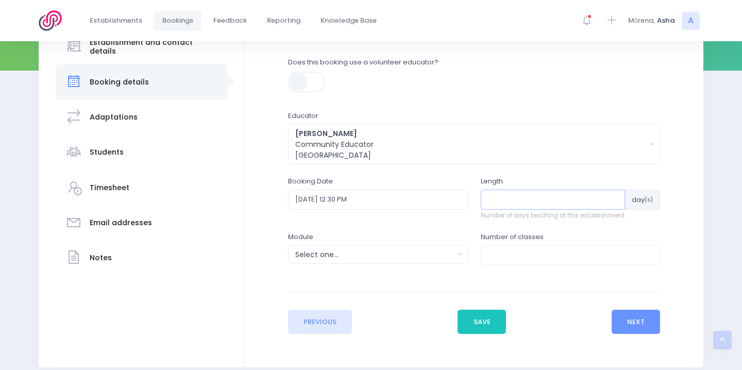
click at [543, 196] on input "number" at bounding box center [553, 200] width 145 height 20
type input "1"
click at [434, 251] on div "Select one..." at bounding box center [374, 254] width 159 height 11
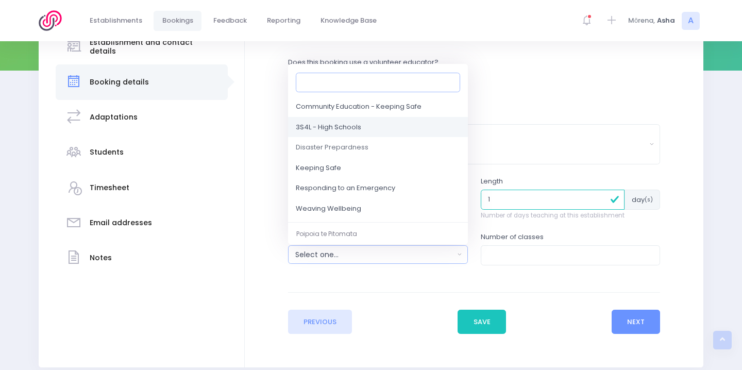
scroll to position [82, 0]
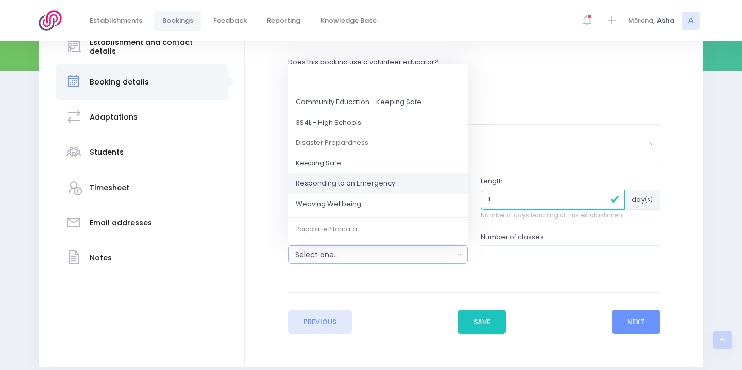
click at [407, 181] on link "Responding to an Emergency" at bounding box center [378, 184] width 180 height 21
select select "Responding to an Emergency"
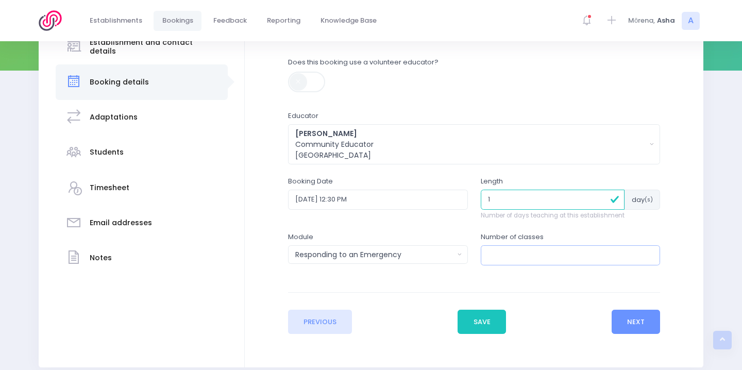
click at [520, 250] on input "number" at bounding box center [571, 255] width 180 height 20
type input "1"
type input "3"
click at [621, 324] on button "Next" at bounding box center [636, 322] width 49 height 25
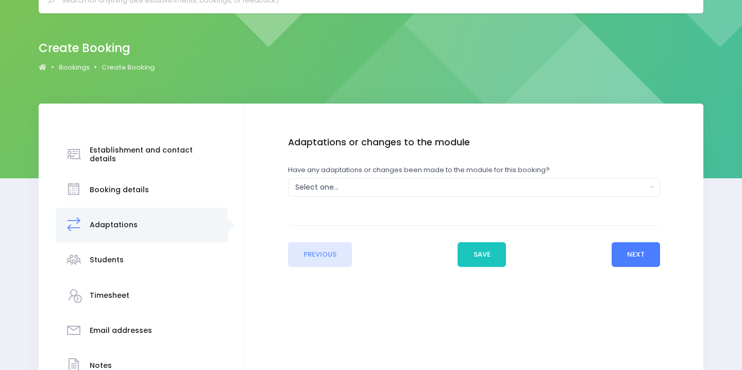
scroll to position [0, 0]
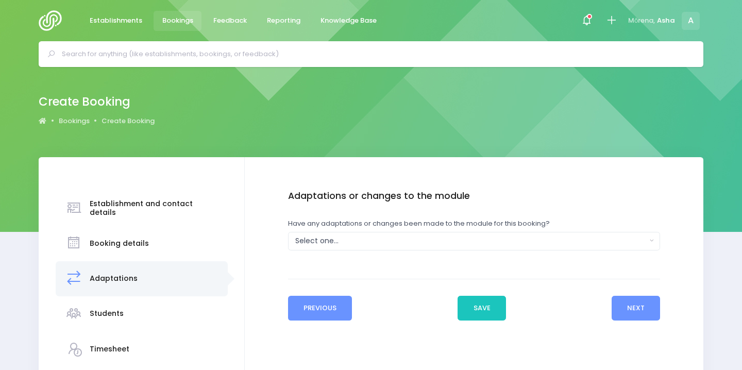
click at [343, 310] on button "Previous" at bounding box center [320, 308] width 64 height 25
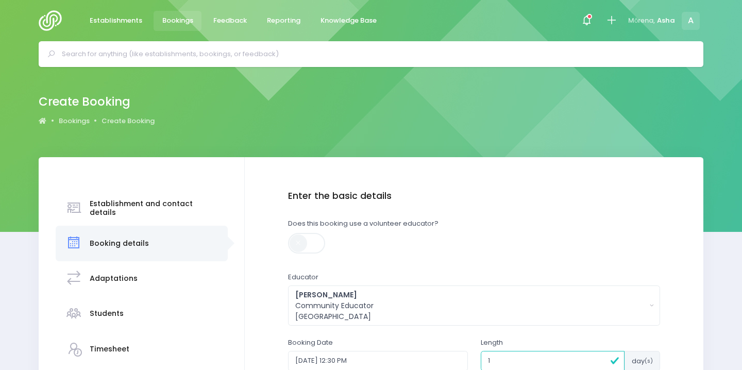
scroll to position [205, 0]
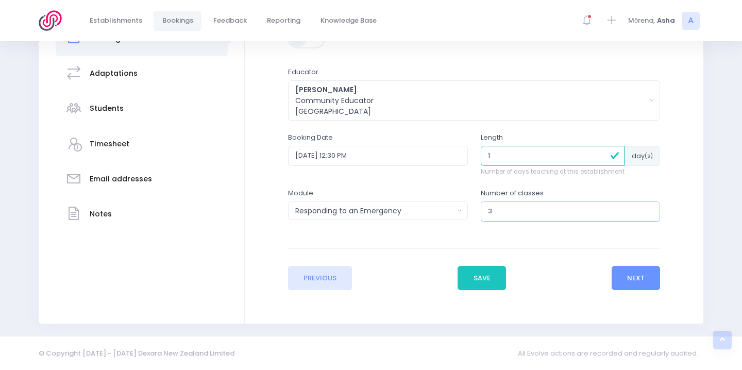
click at [512, 210] on input "3" at bounding box center [571, 212] width 180 height 20
type input "2"
click at [623, 278] on button "Next" at bounding box center [636, 278] width 49 height 25
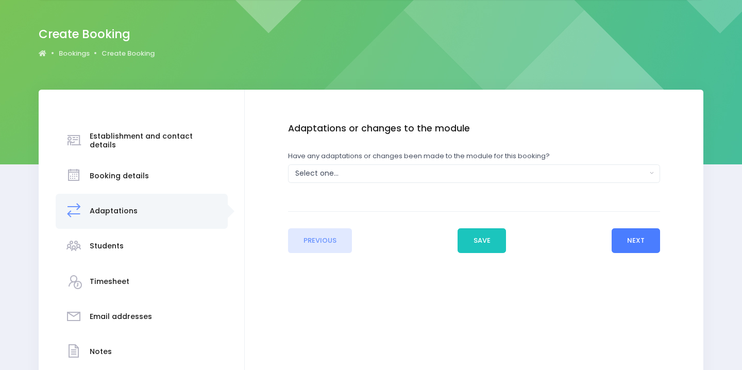
scroll to position [0, 0]
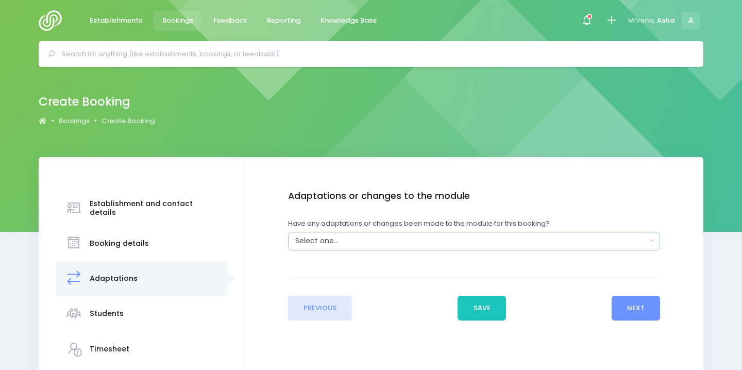
click at [581, 241] on div "Select one..." at bounding box center [471, 241] width 352 height 11
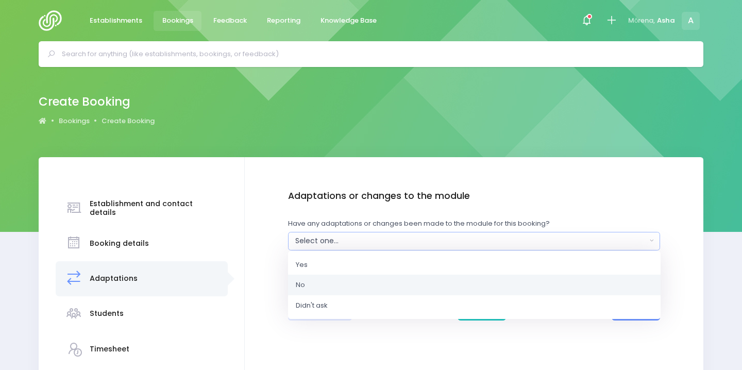
click at [540, 285] on link "No" at bounding box center [474, 285] width 373 height 21
select select "No"
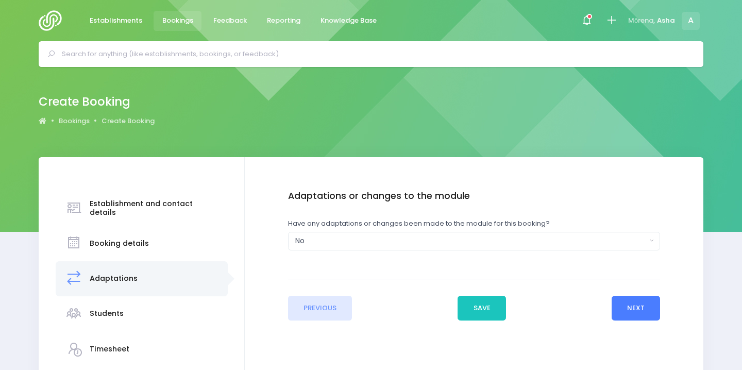
click at [618, 311] on button "Next" at bounding box center [636, 308] width 49 height 25
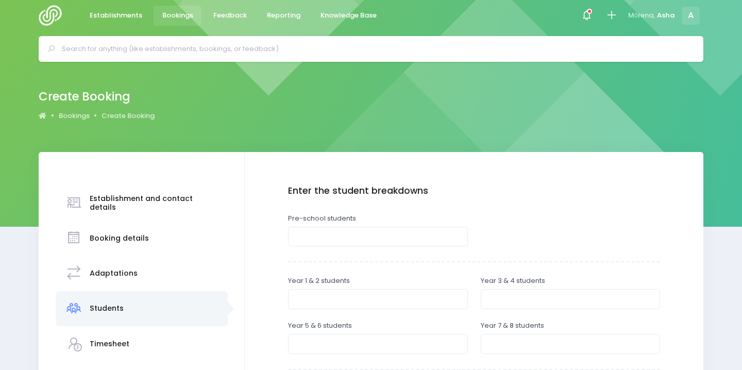
scroll to position [12, 0]
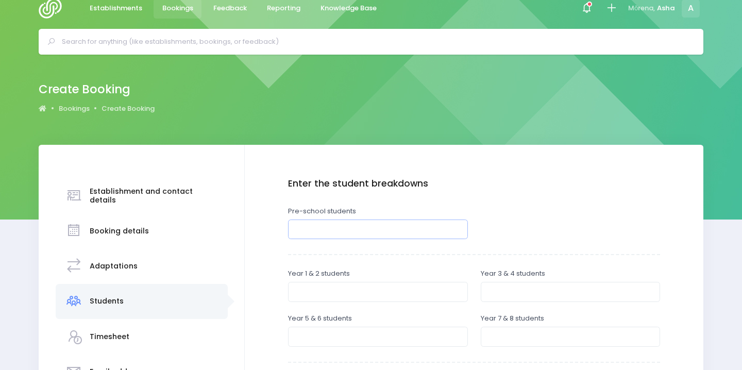
click at [421, 223] on input "number" at bounding box center [378, 230] width 180 height 20
type input "25"
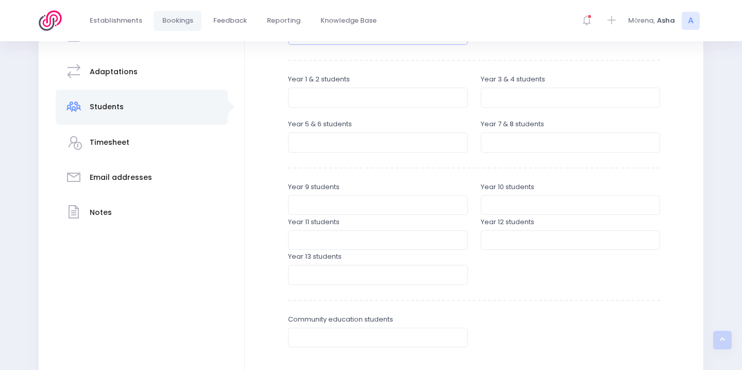
scroll to position [334, 0]
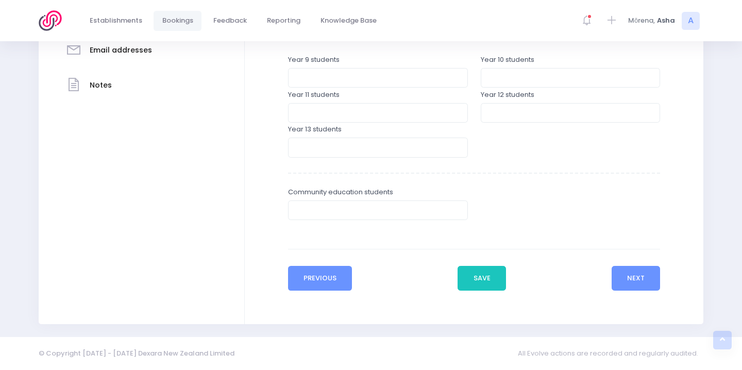
click at [324, 275] on button "Previous" at bounding box center [320, 278] width 64 height 25
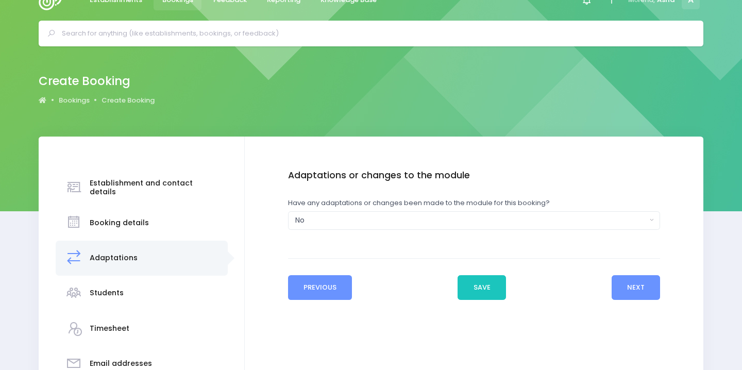
scroll to position [0, 0]
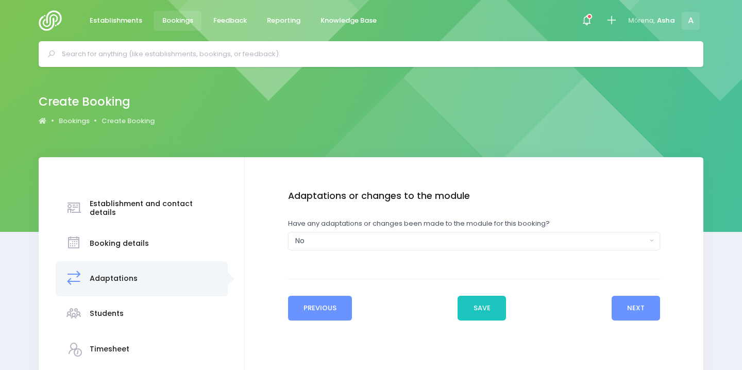
click at [329, 299] on button "Previous" at bounding box center [320, 308] width 64 height 25
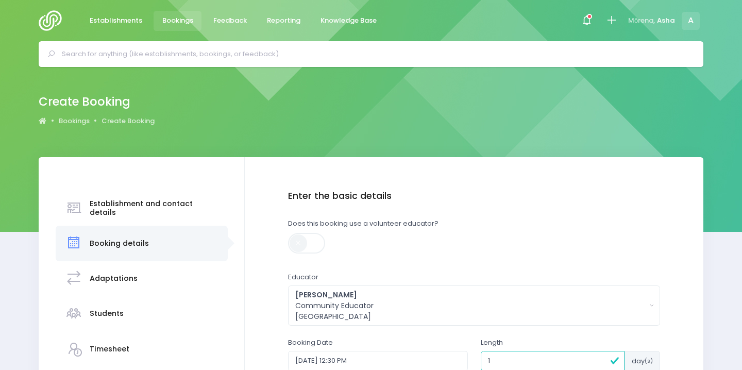
scroll to position [205, 0]
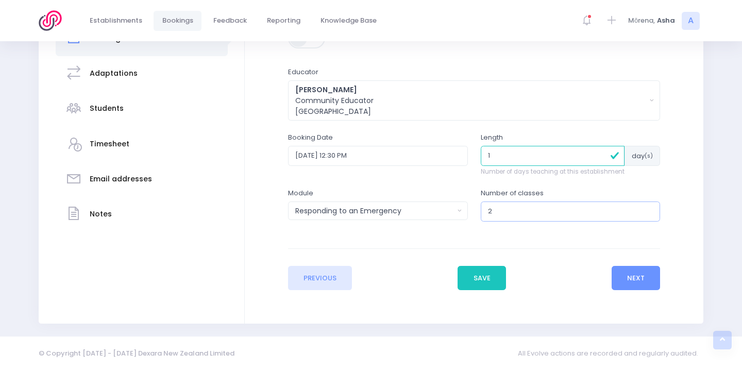
click at [543, 207] on input "2" at bounding box center [571, 212] width 180 height 20
type input "1"
click at [634, 277] on button "Next" at bounding box center [636, 278] width 49 height 25
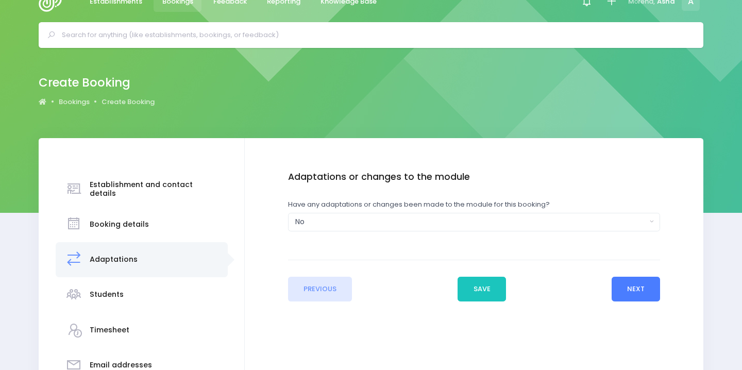
scroll to position [0, 0]
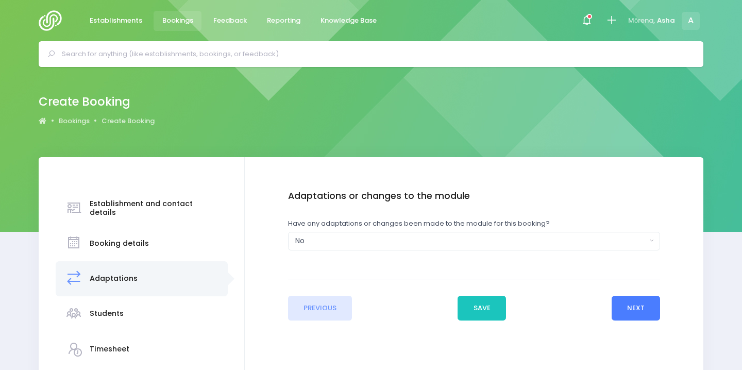
click at [626, 317] on button "Next" at bounding box center [636, 308] width 49 height 25
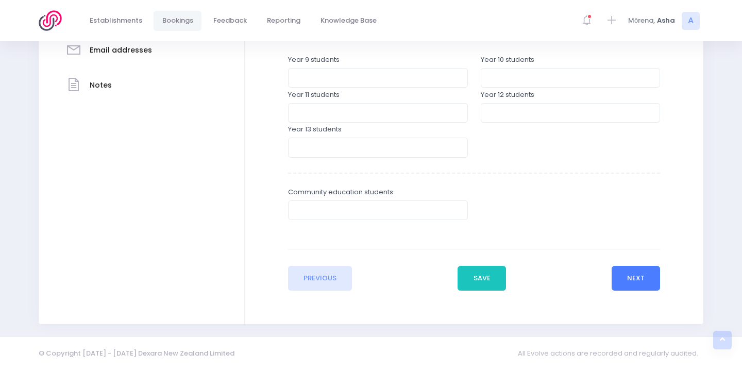
click at [640, 280] on button "Next" at bounding box center [636, 278] width 49 height 25
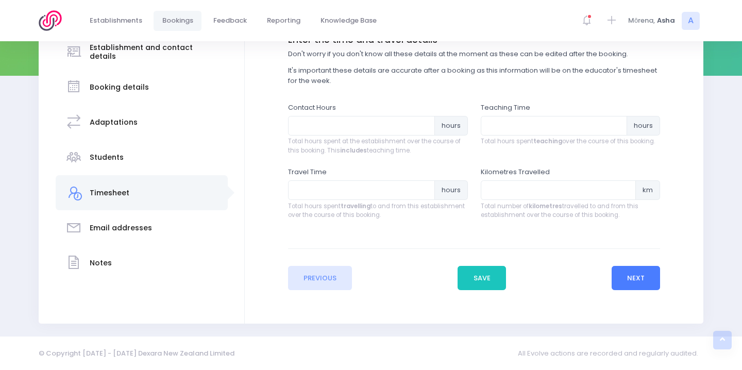
click at [636, 269] on button "Next" at bounding box center [636, 278] width 49 height 25
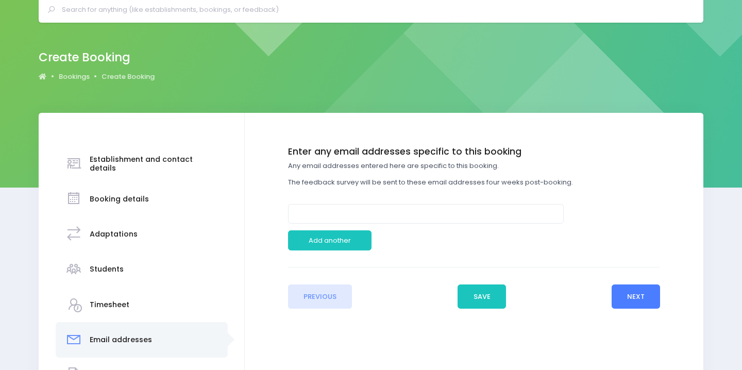
scroll to position [46, 0]
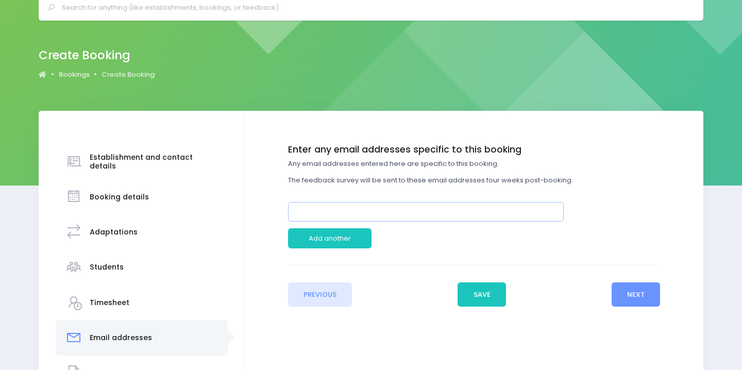
click at [368, 207] on input "email" at bounding box center [426, 212] width 276 height 20
paste input "[EMAIL_ADDRESS][DOMAIN_NAME]"
type input "[EMAIL_ADDRESS][DOMAIN_NAME]"
click at [640, 295] on button "Next" at bounding box center [636, 294] width 49 height 25
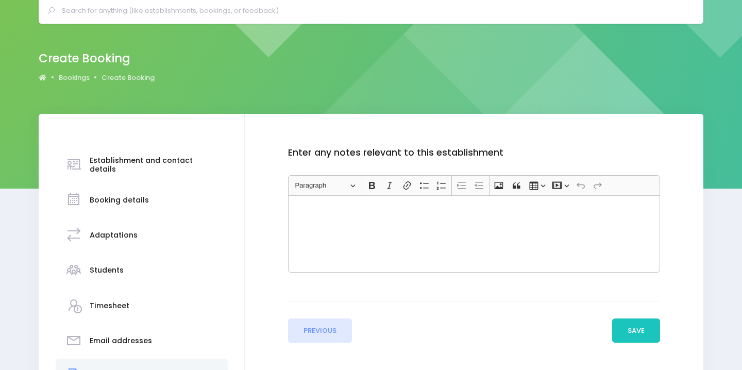
scroll to position [56, 0]
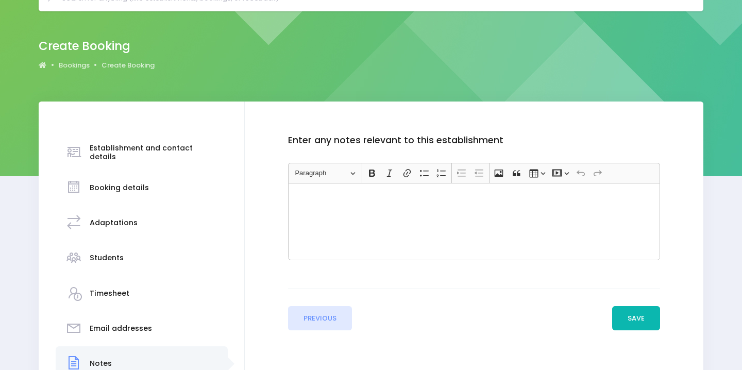
click at [638, 314] on button "Save" at bounding box center [636, 318] width 48 height 25
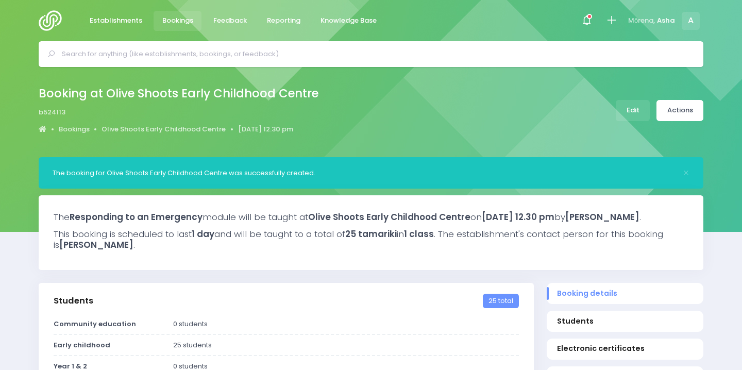
select select "5"
click at [677, 108] on link "Actions" at bounding box center [680, 110] width 47 height 21
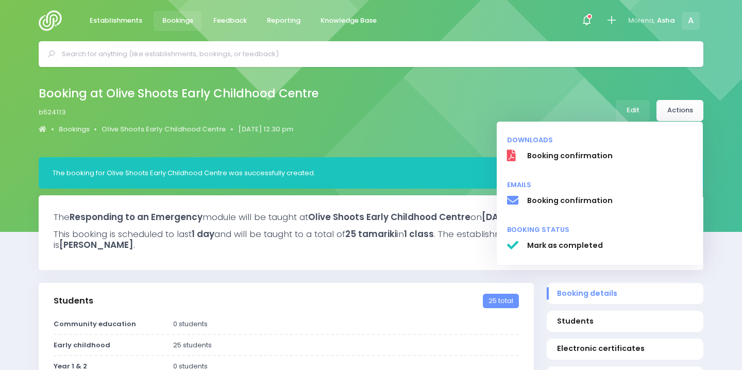
click at [655, 187] on li "Emails" at bounding box center [600, 182] width 206 height 15
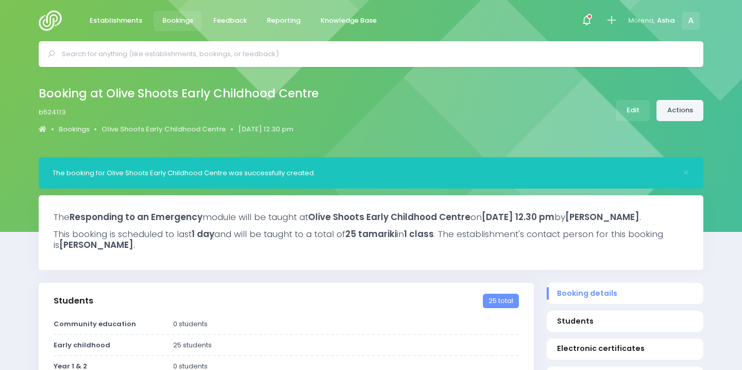
click at [688, 112] on link "Actions" at bounding box center [680, 110] width 47 height 21
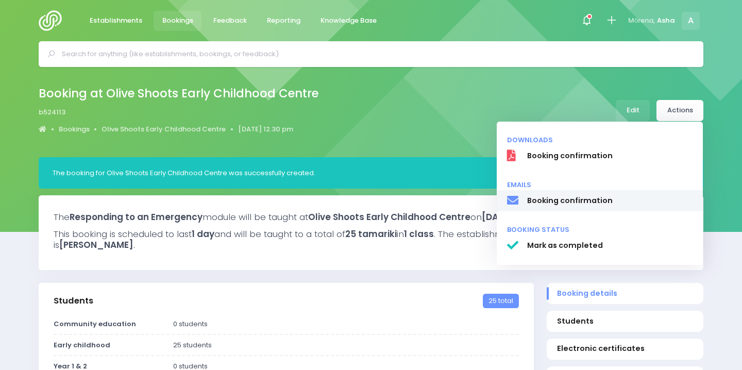
click at [610, 198] on span "Booking confirmation" at bounding box center [610, 200] width 166 height 11
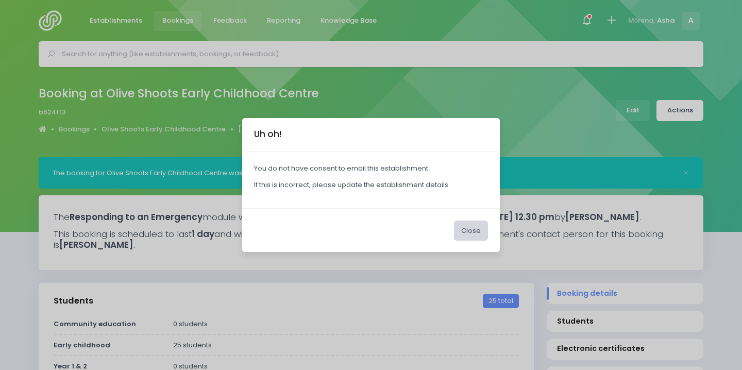
click at [481, 228] on button "Close" at bounding box center [471, 231] width 34 height 20
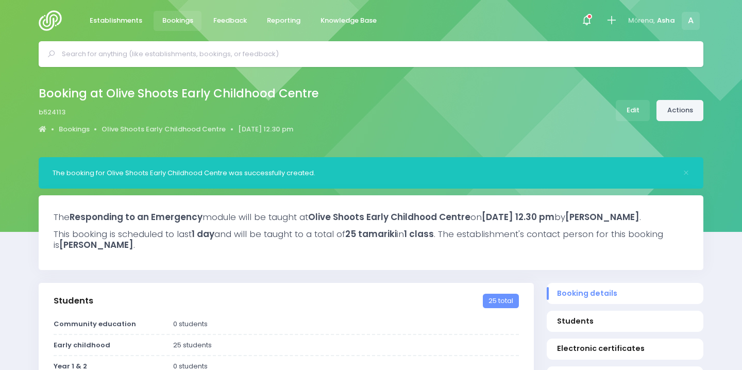
click at [682, 116] on link "Actions" at bounding box center [680, 110] width 47 height 21
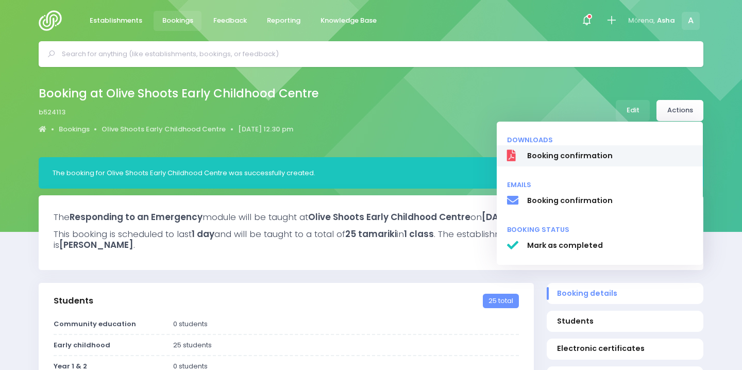
click at [576, 155] on span "Booking confirmation" at bounding box center [610, 156] width 166 height 11
